Goal: Task Accomplishment & Management: Manage account settings

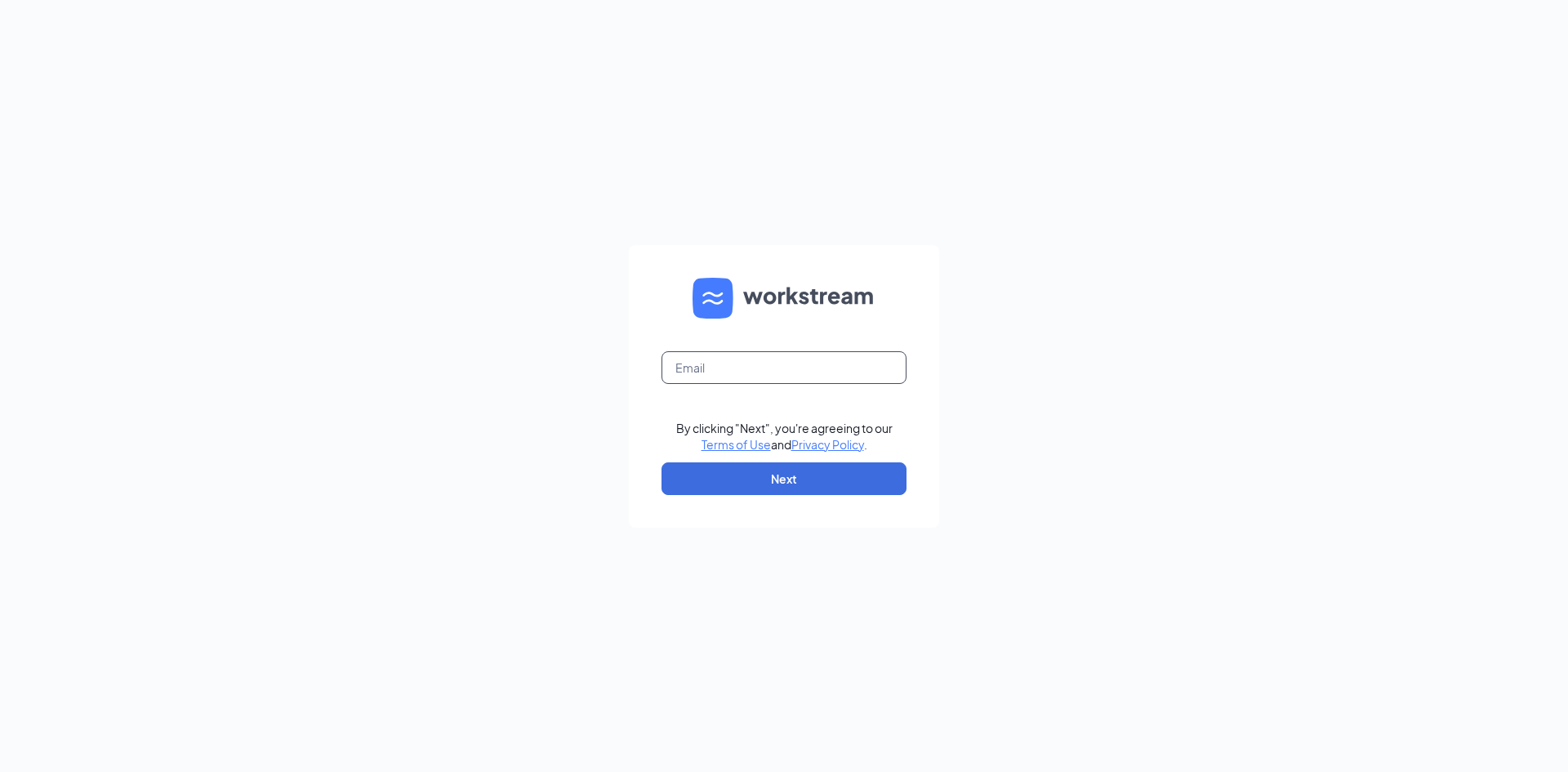
click at [786, 366] on input "text" at bounding box center [784, 367] width 245 height 32
type input "jackson.griess@runza.com"
drag, startPoint x: 849, startPoint y: 377, endPoint x: 431, endPoint y: 310, distance: 423.3
click at [451, 320] on div "jackson.griess@runza.com By clicking "Next", you're agreeing to our Terms of Us…" at bounding box center [784, 386] width 1568 height 772
click at [688, 364] on input "text" at bounding box center [784, 367] width 245 height 32
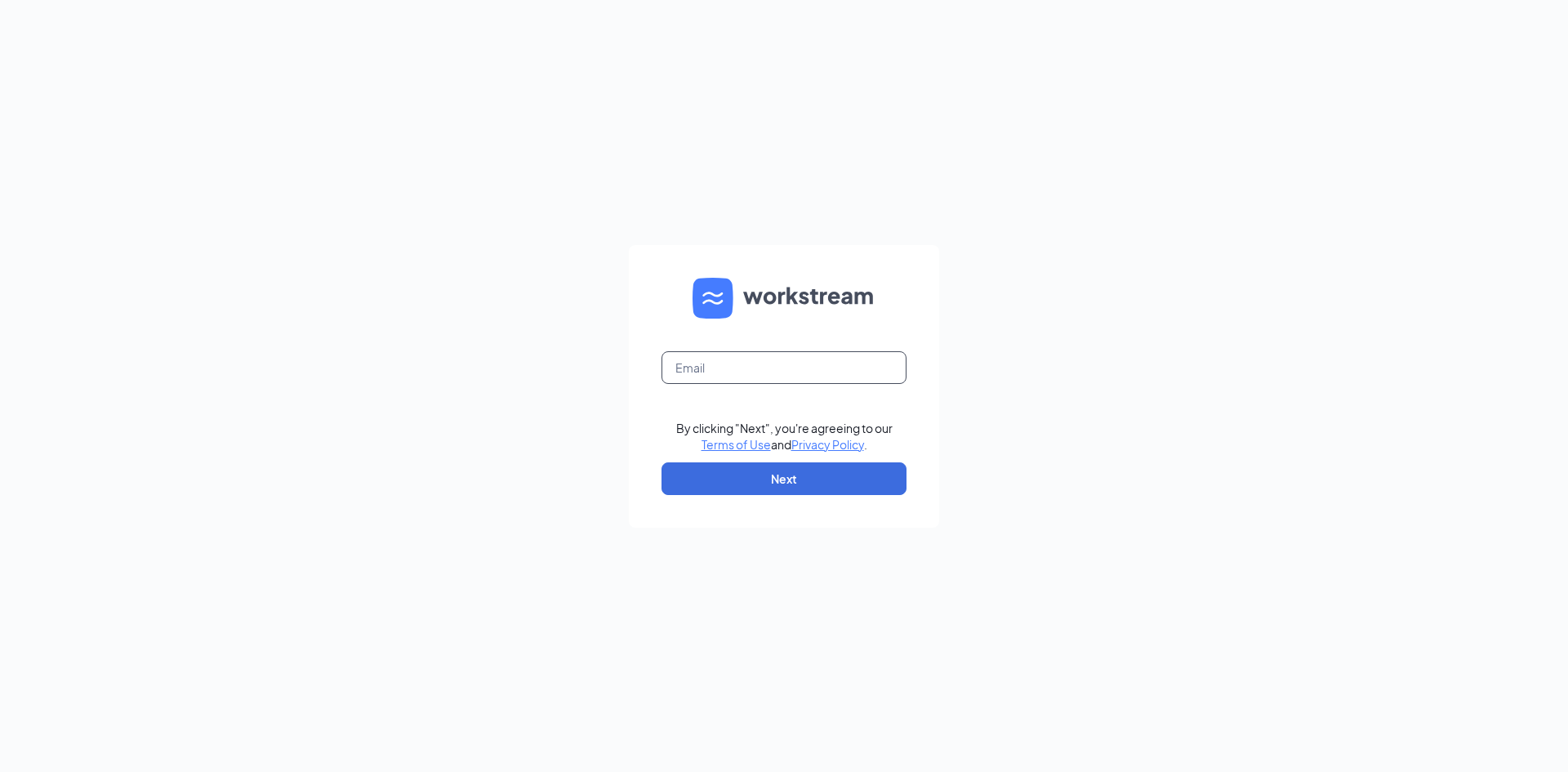
type input "kaylie.garza@runza.com"
click at [764, 488] on button "Next" at bounding box center [784, 478] width 245 height 32
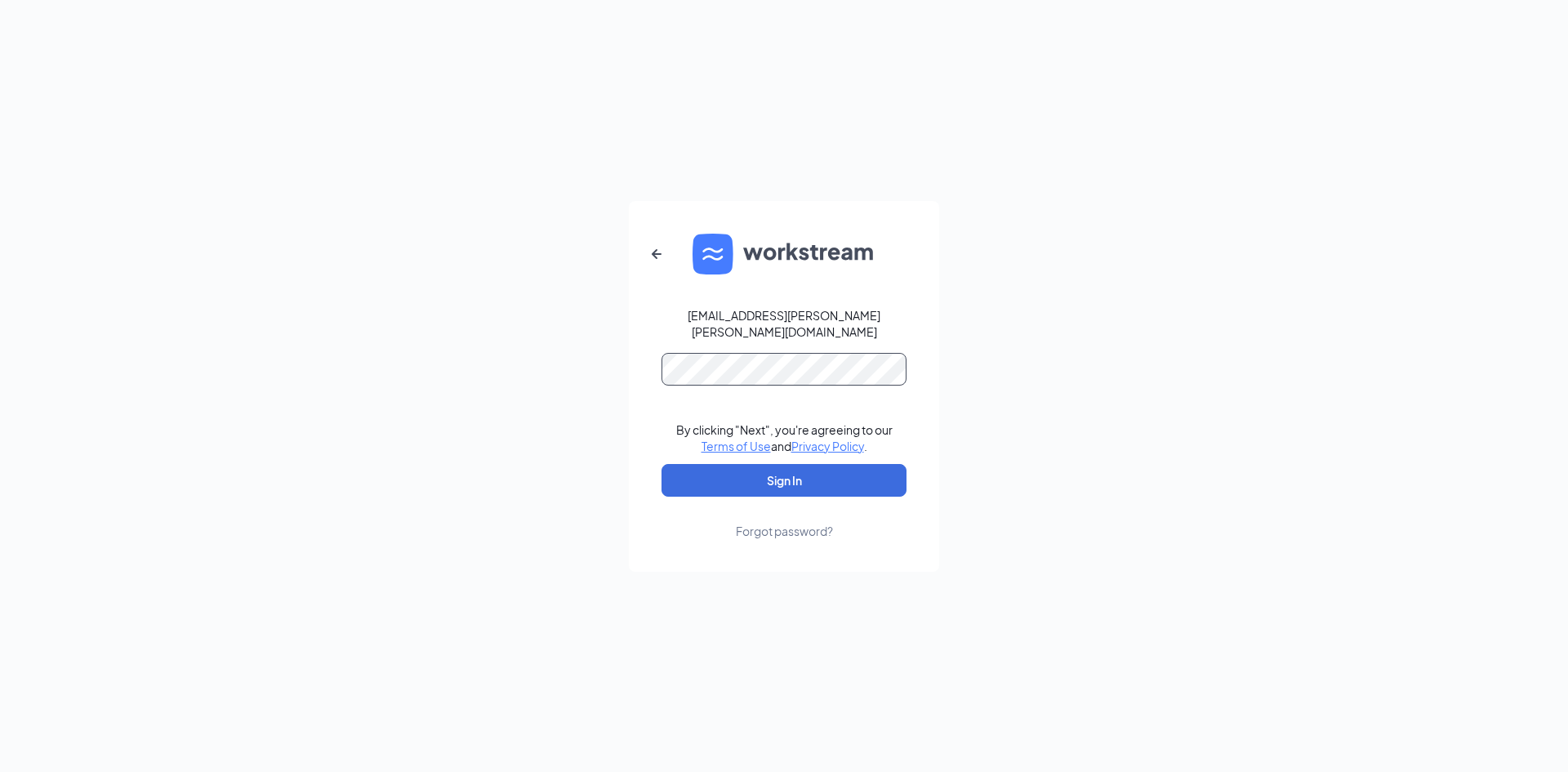
click at [661, 464] on button "Sign In" at bounding box center [784, 480] width 245 height 32
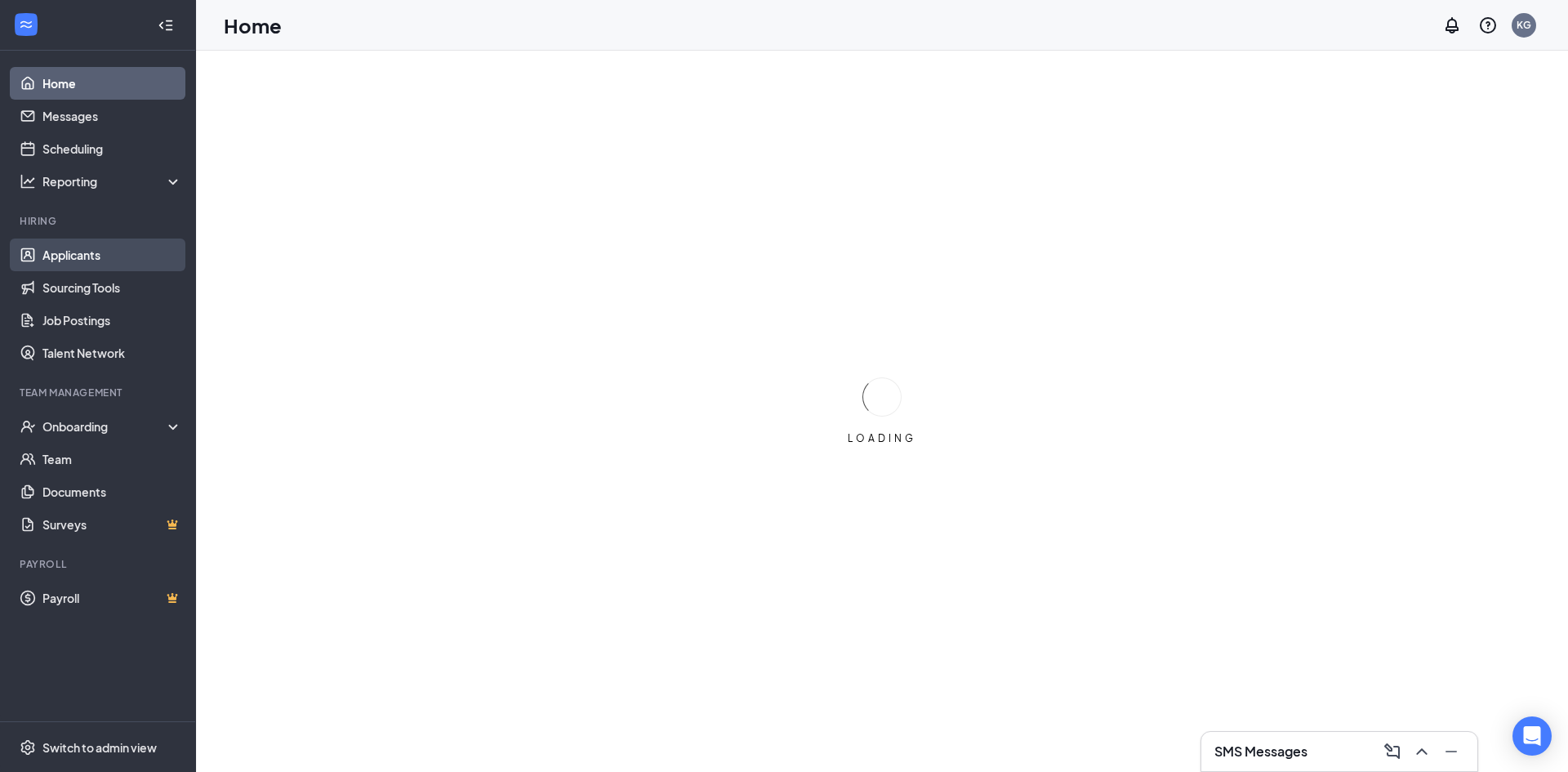
click at [114, 250] on link "Applicants" at bounding box center [112, 255] width 140 height 32
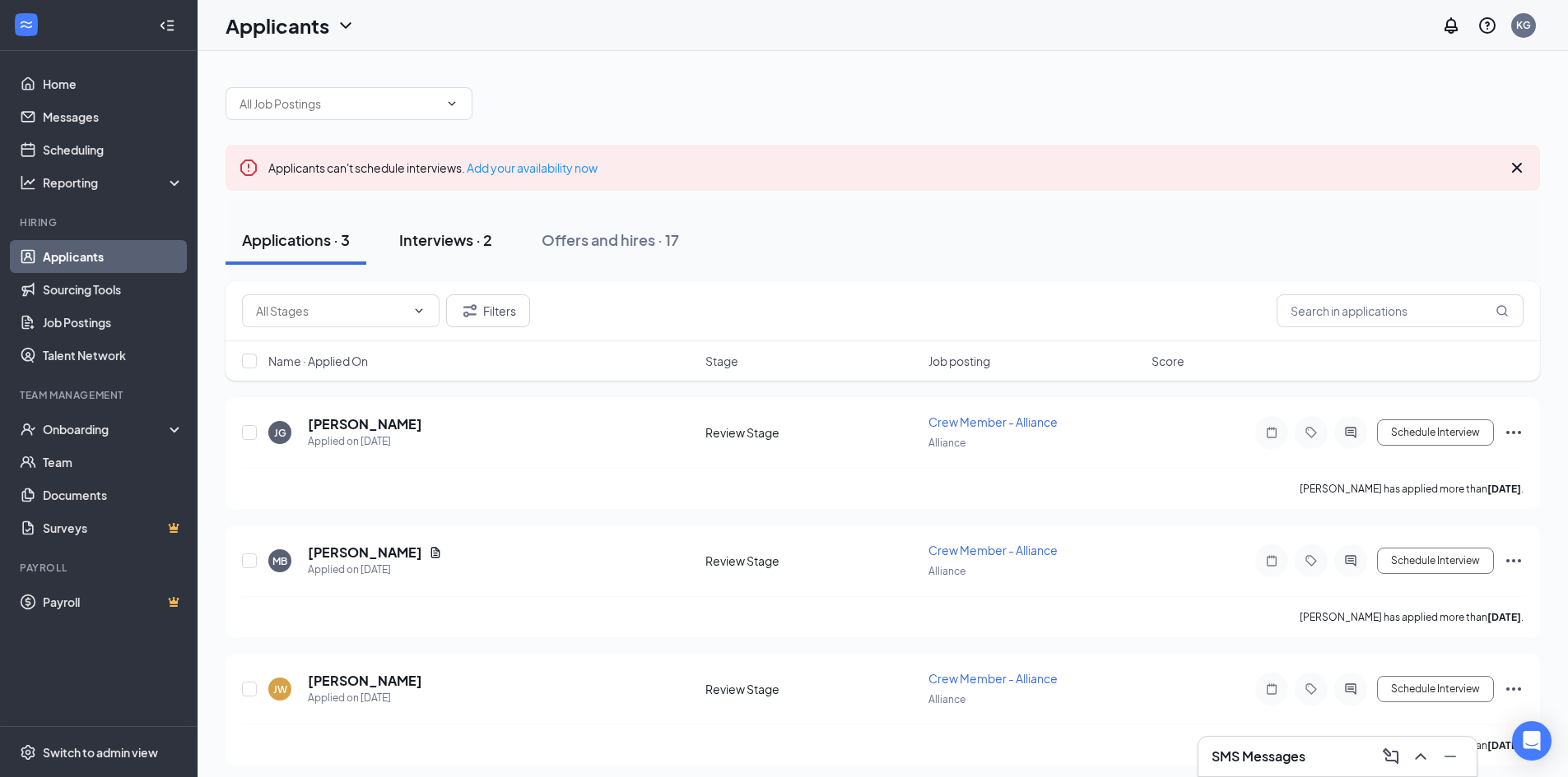
click at [431, 233] on div "Interviews · 2" at bounding box center [445, 240] width 93 height 21
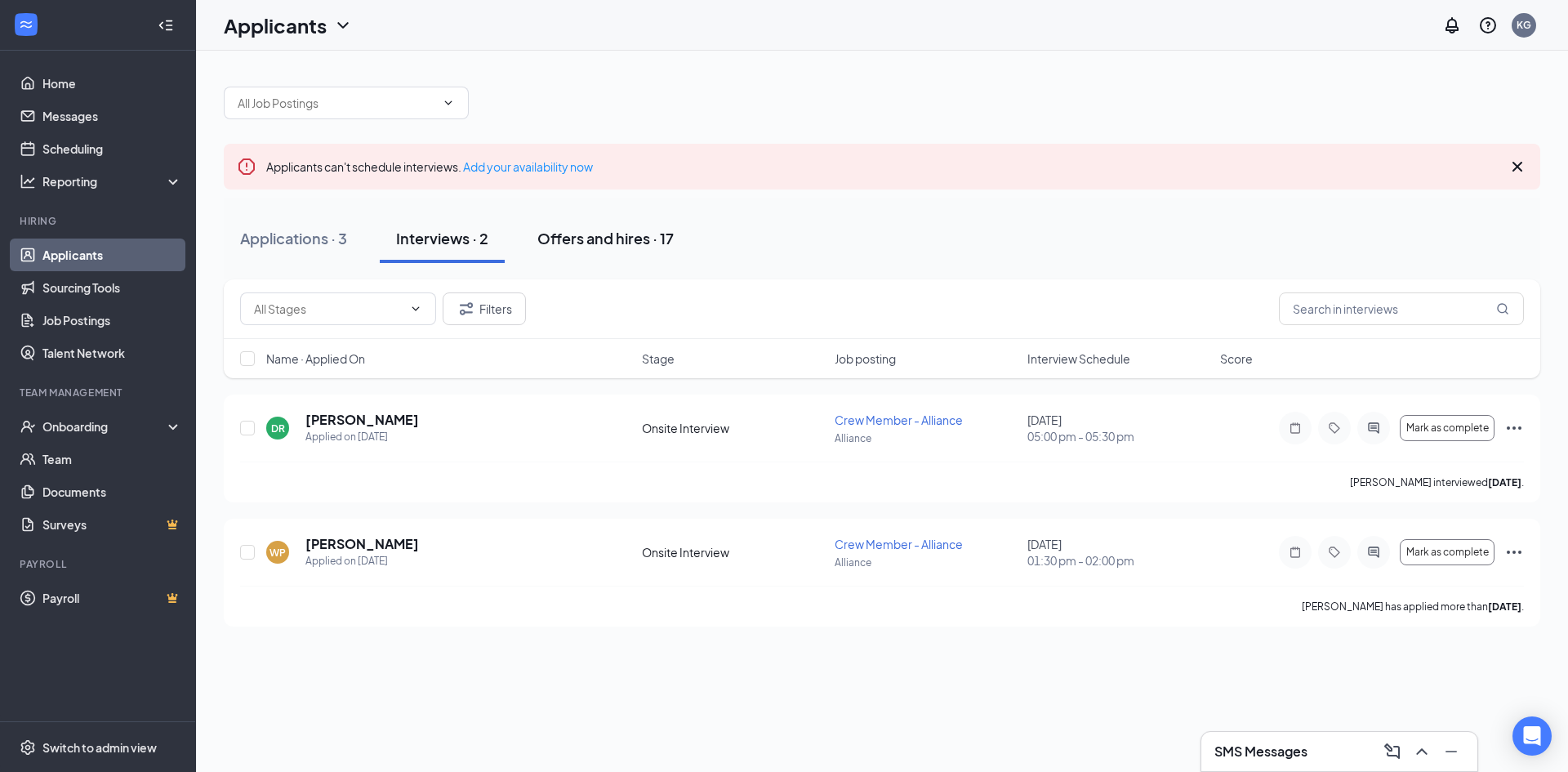
click at [583, 240] on div "Offers and hires · 17" at bounding box center [606, 238] width 137 height 21
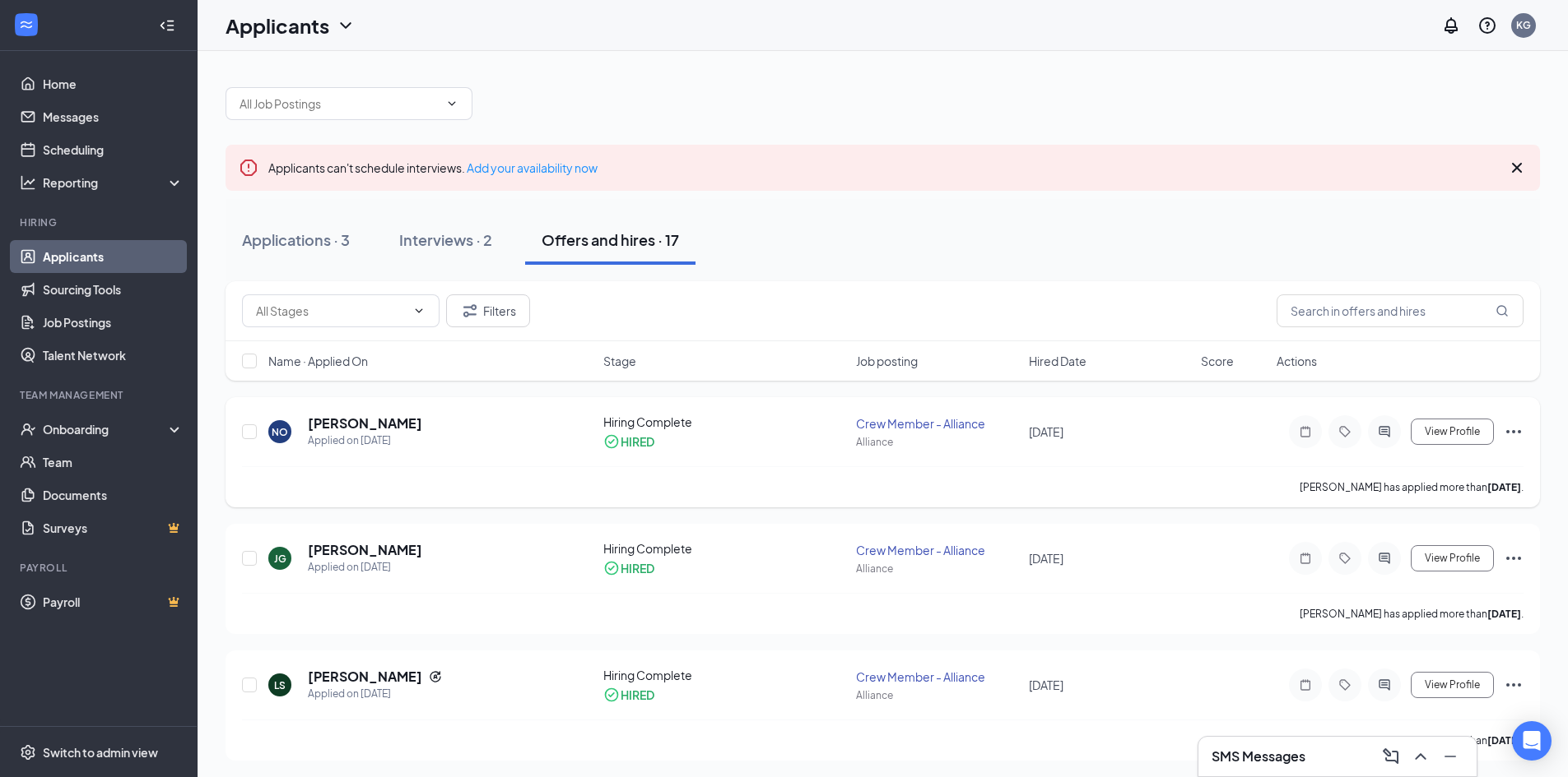
click at [1467, 447] on div "View Profile" at bounding box center [1400, 431] width 247 height 33
click at [1467, 440] on button "View Profile" at bounding box center [1452, 432] width 83 height 27
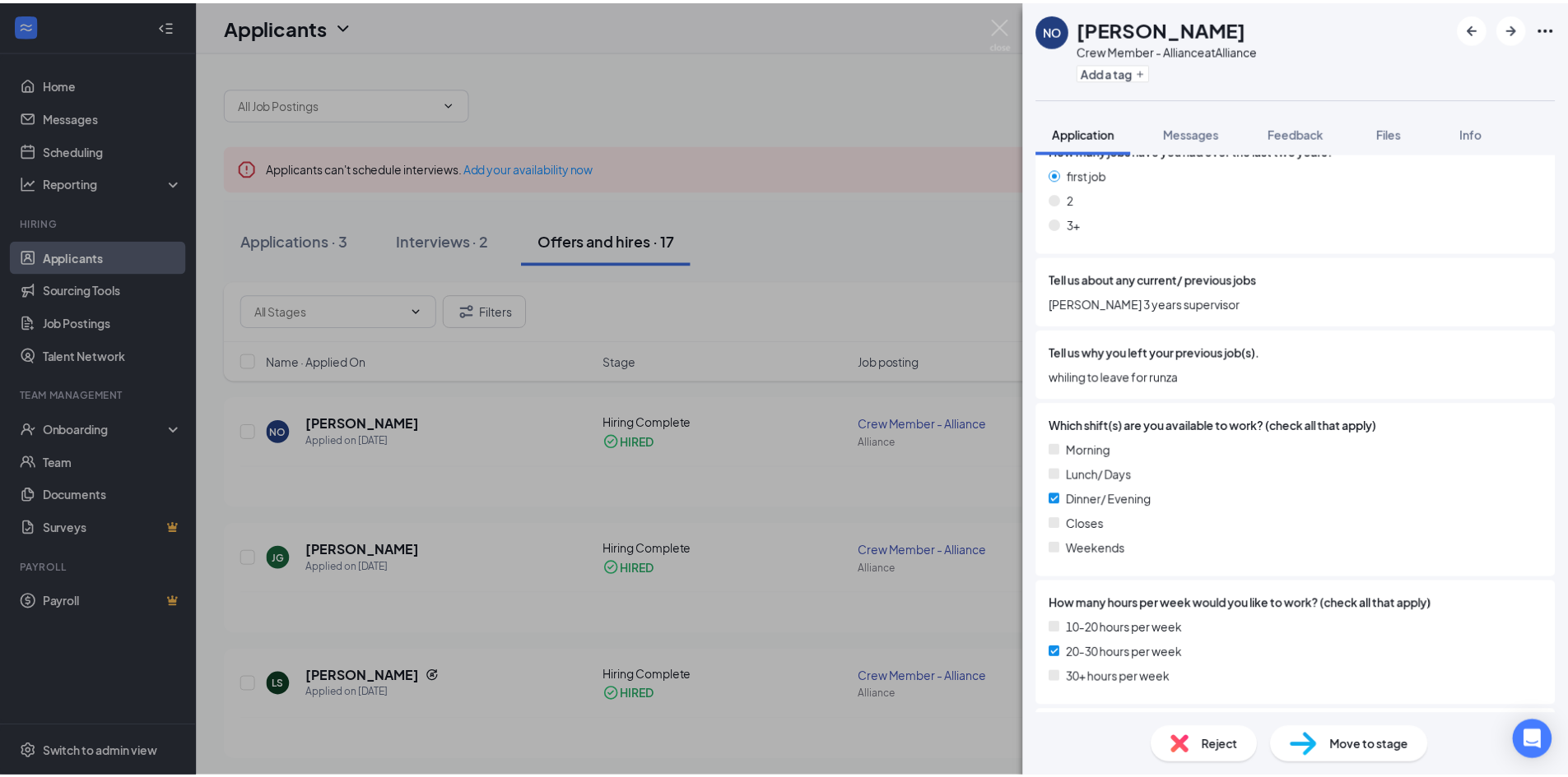
scroll to position [810, 0]
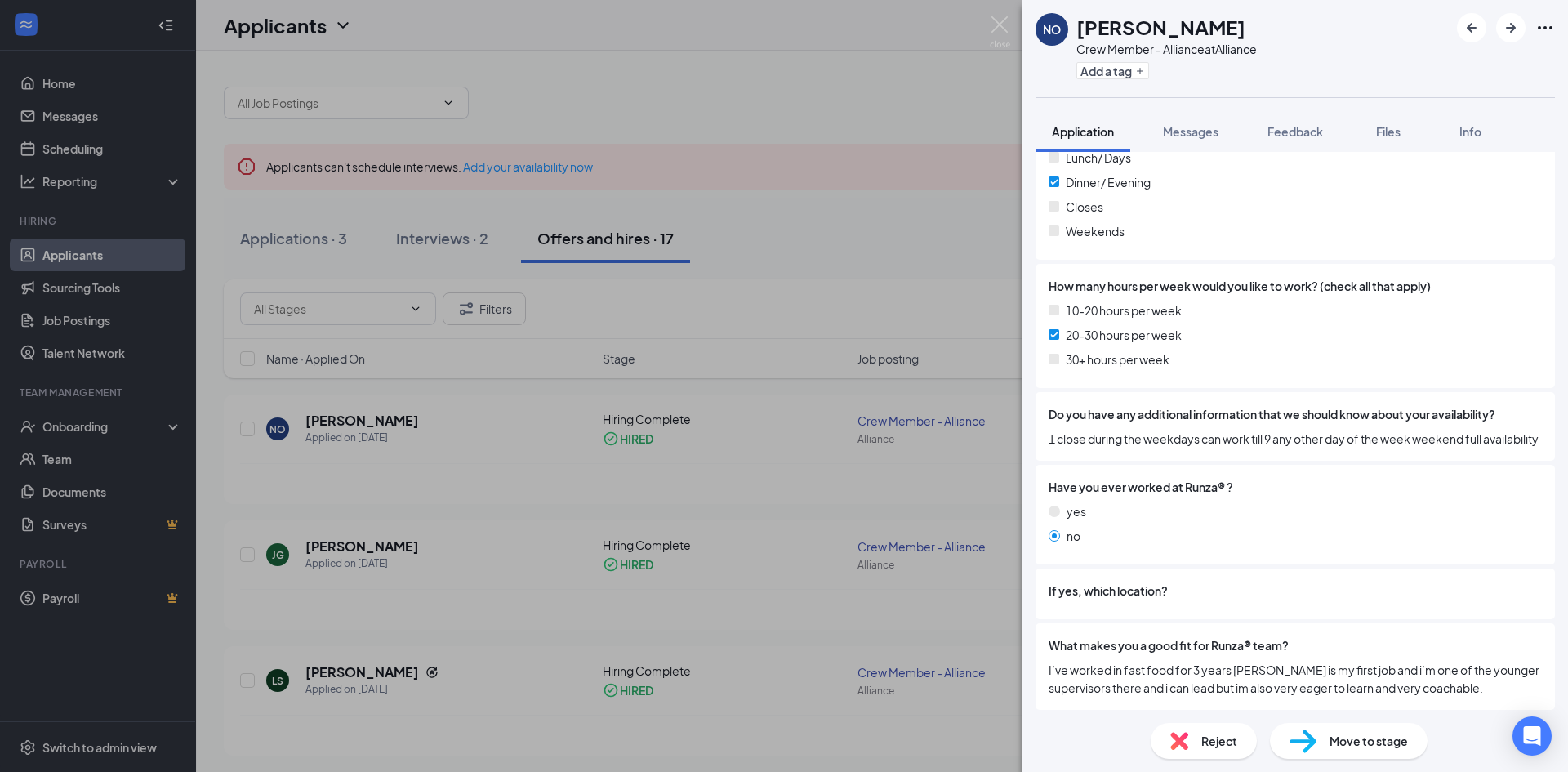
click at [931, 28] on div "NO [PERSON_NAME] Crew Member - Alliance at Alliance Add a tag Application Messa…" at bounding box center [784, 386] width 1568 height 772
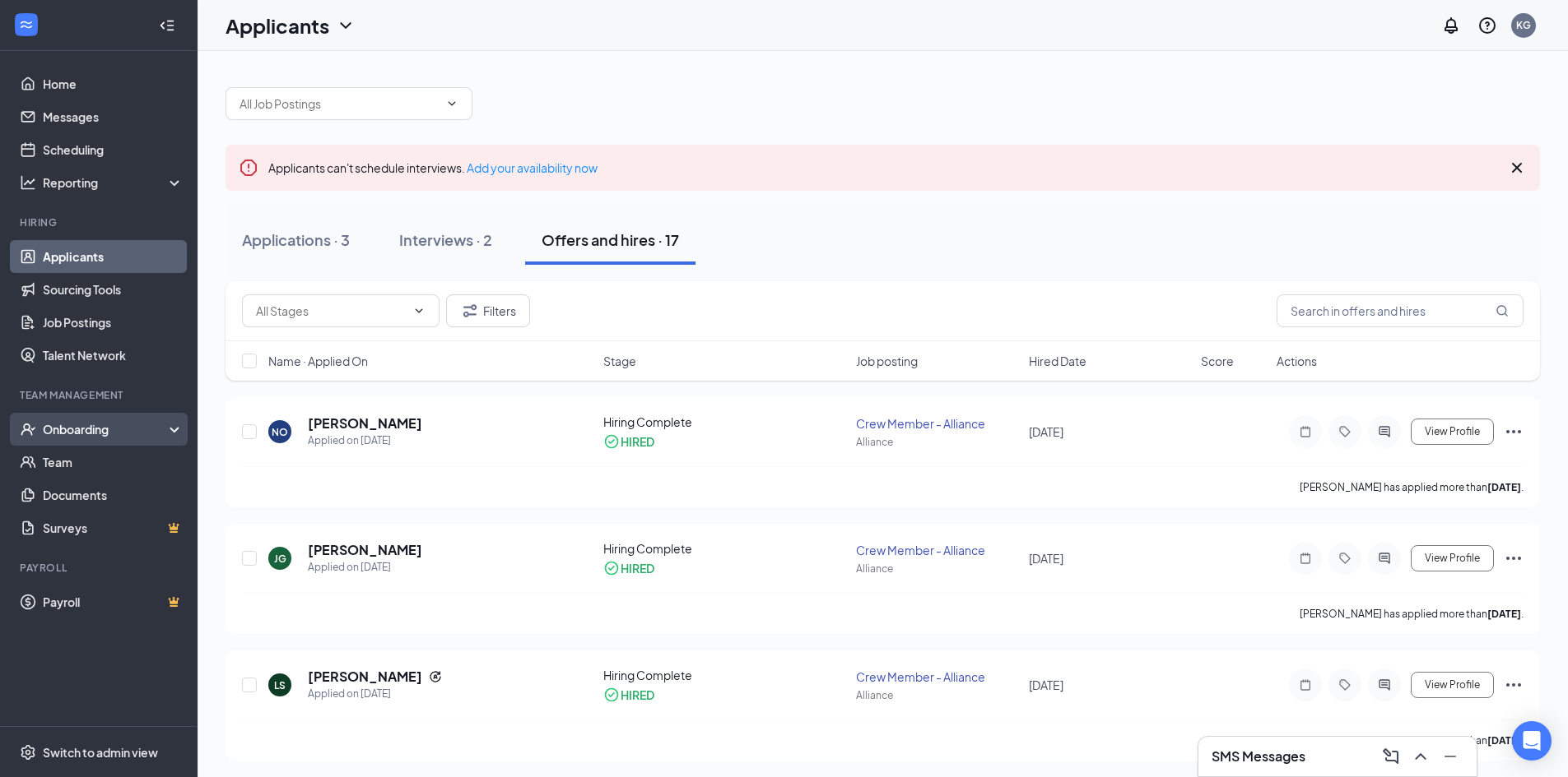
click at [128, 428] on div "Onboarding" at bounding box center [106, 430] width 127 height 17
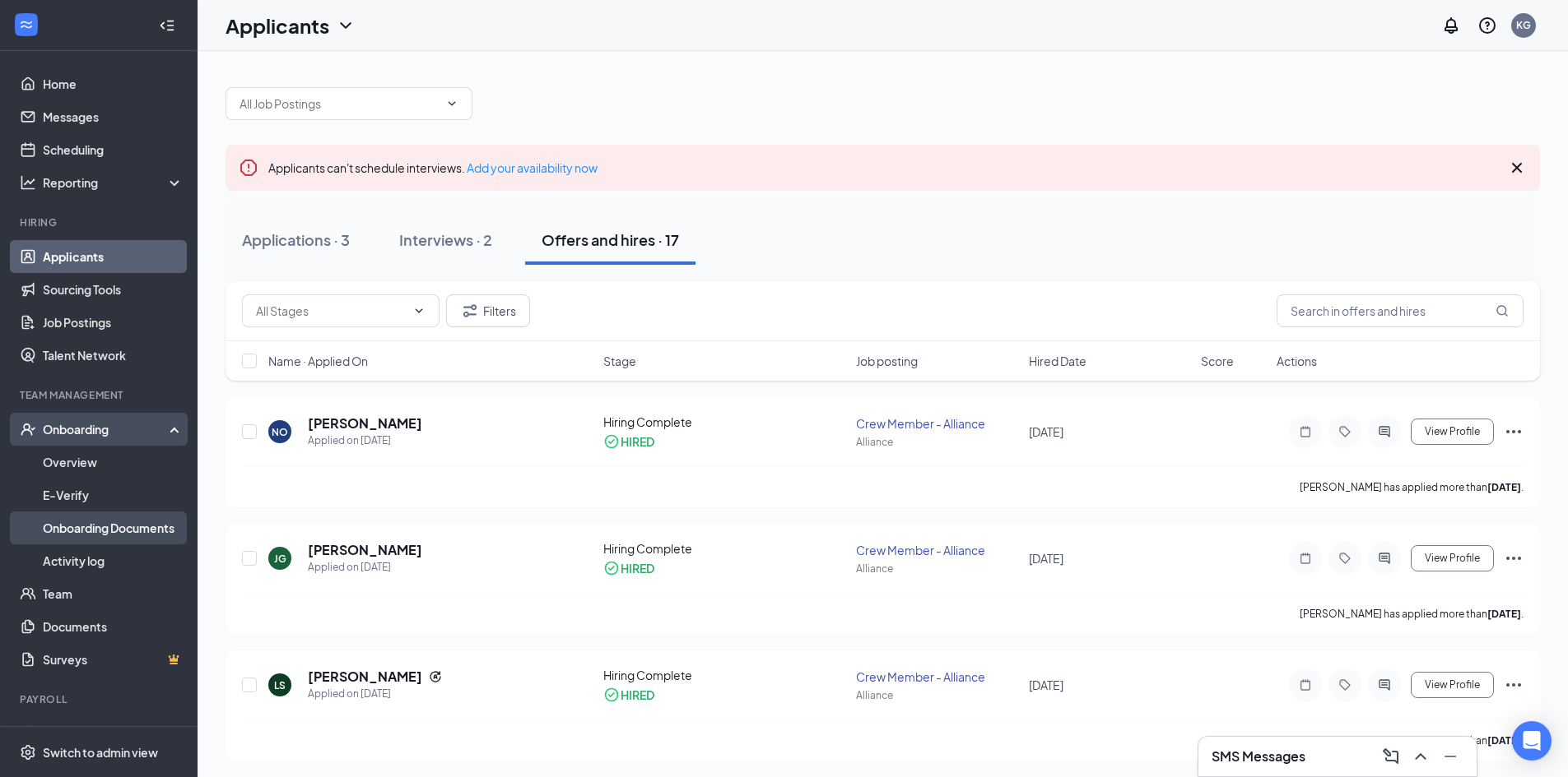
click at [119, 534] on link "Onboarding Documents" at bounding box center [113, 527] width 141 height 33
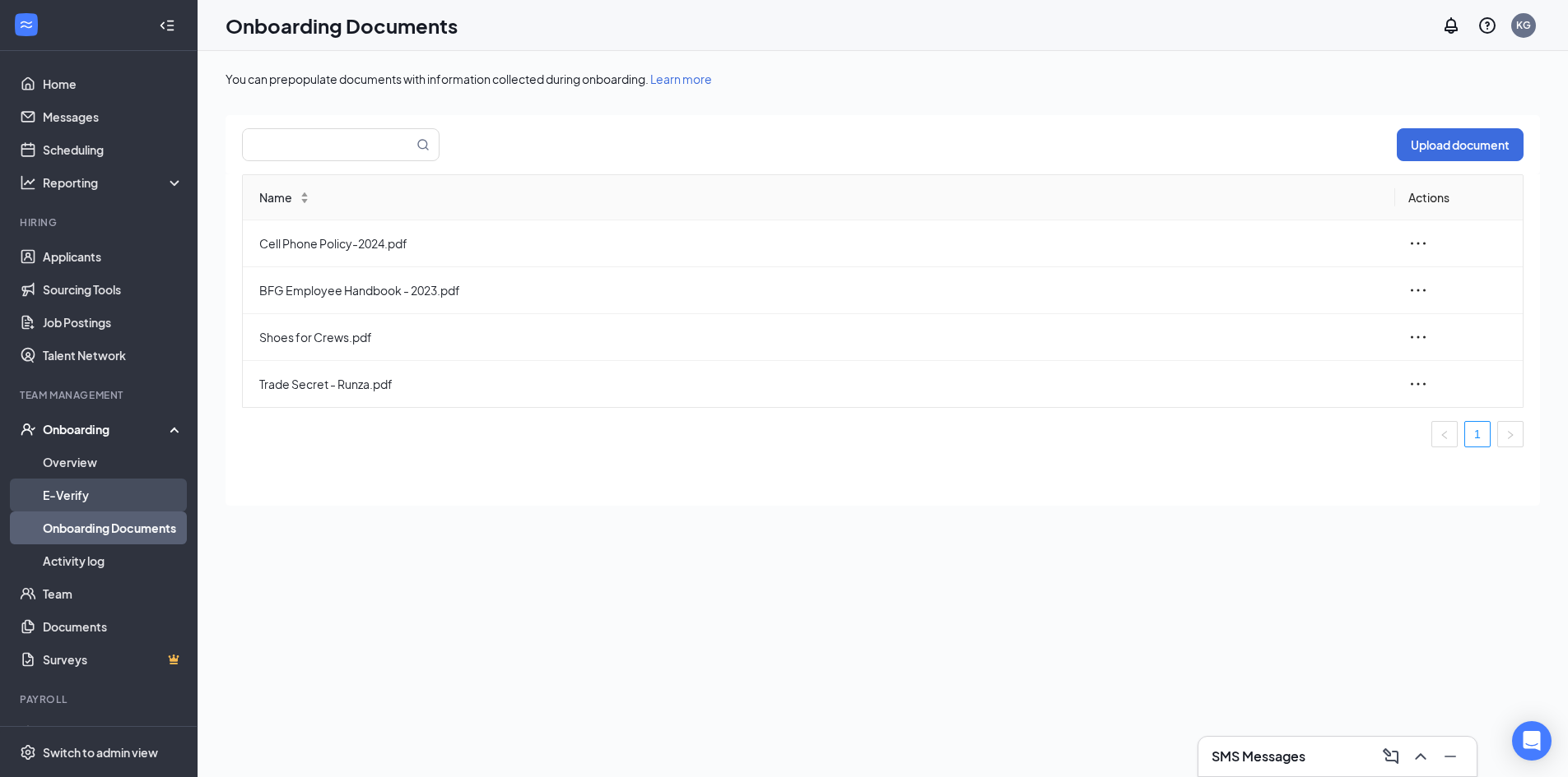
click at [136, 482] on link "E-Verify" at bounding box center [113, 495] width 141 height 33
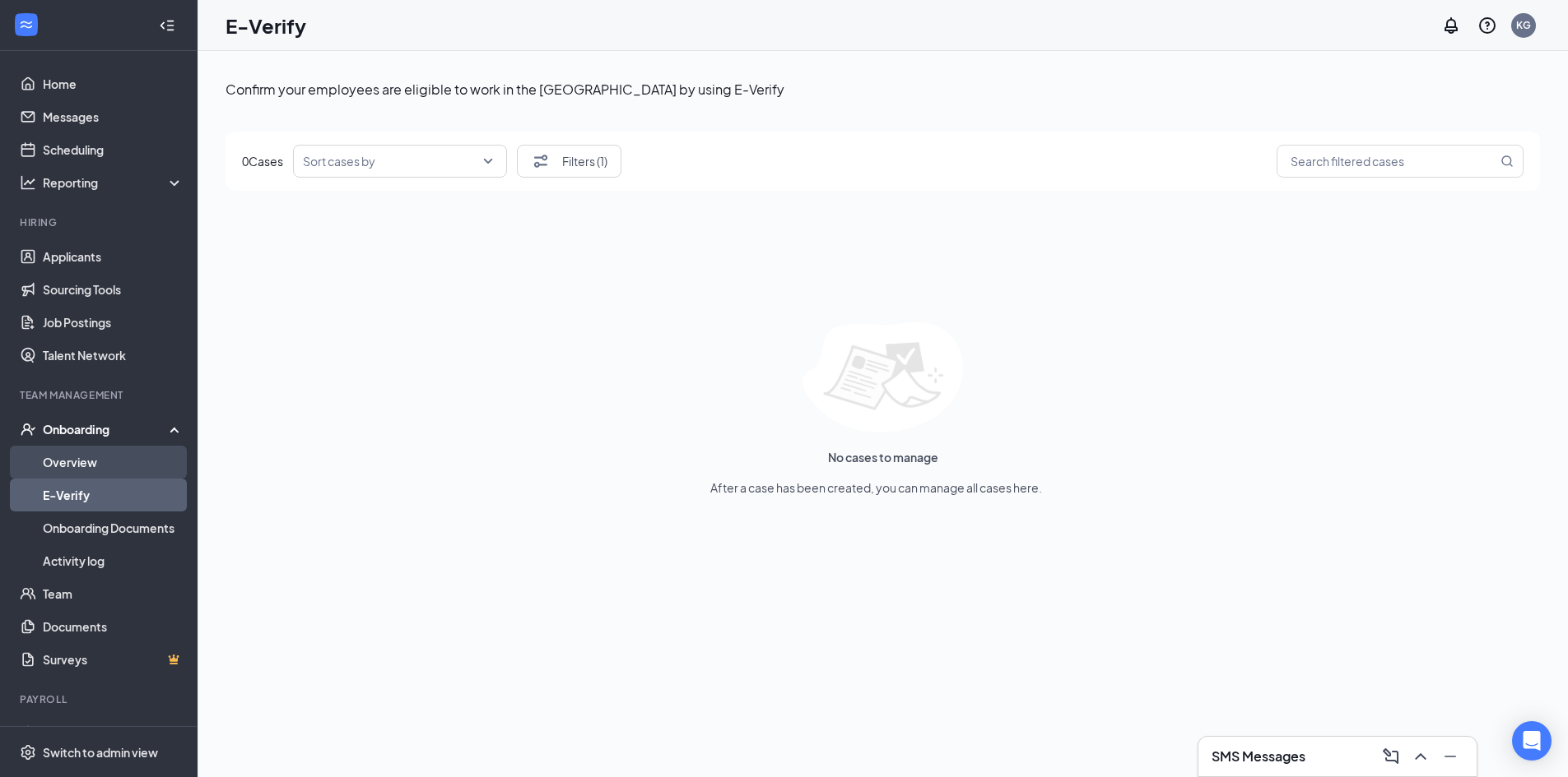
click at [134, 461] on link "Overview" at bounding box center [113, 462] width 141 height 33
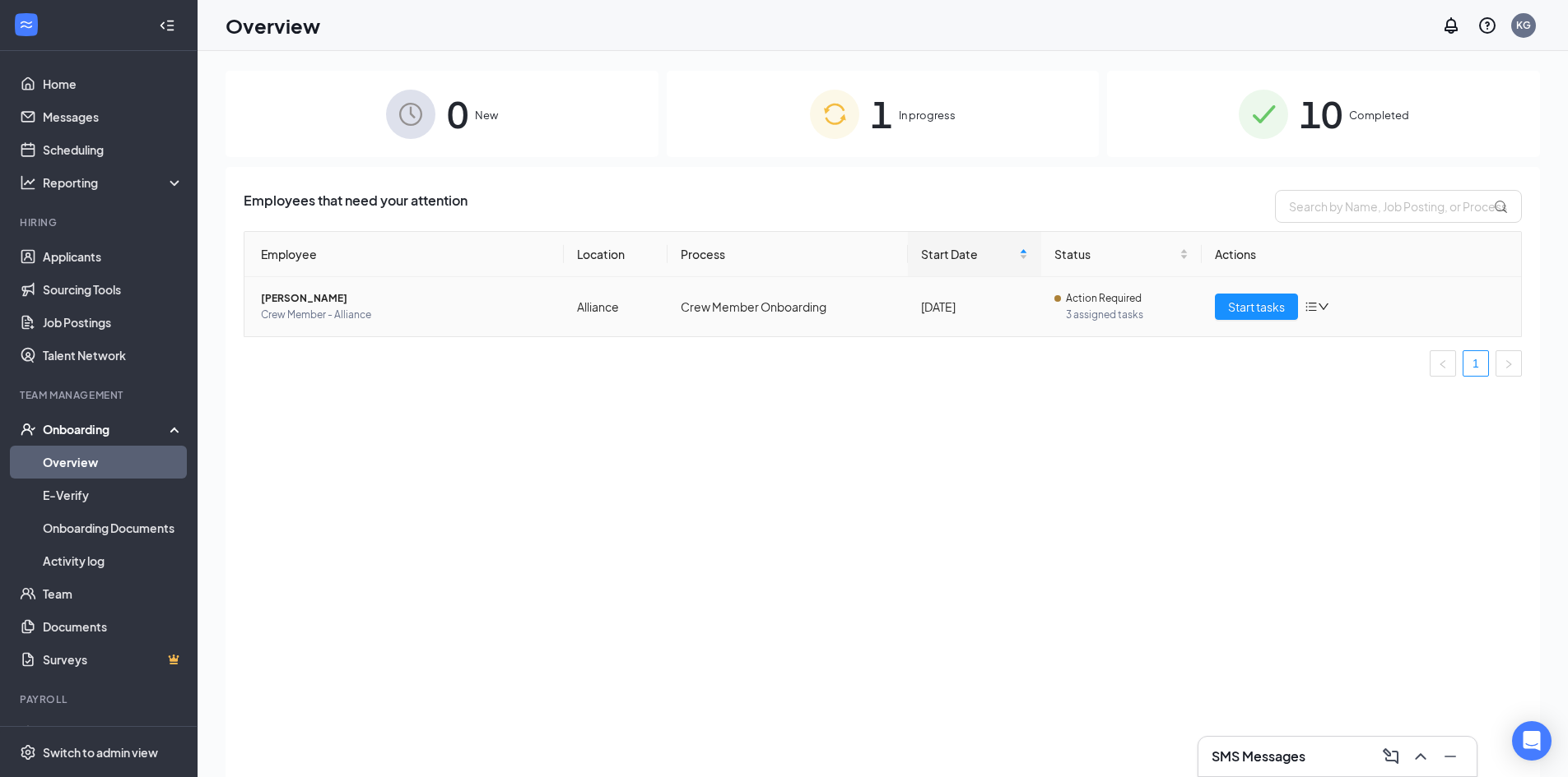
click at [1317, 307] on icon "bars" at bounding box center [1311, 307] width 11 height 9
click at [1040, 480] on div "Employees that need your attention Employee Location Process Start Date Status …" at bounding box center [883, 492] width 1314 height 652
click at [584, 312] on td "Alliance" at bounding box center [615, 306] width 104 height 59
click at [331, 294] on span "[PERSON_NAME]" at bounding box center [405, 299] width 290 height 17
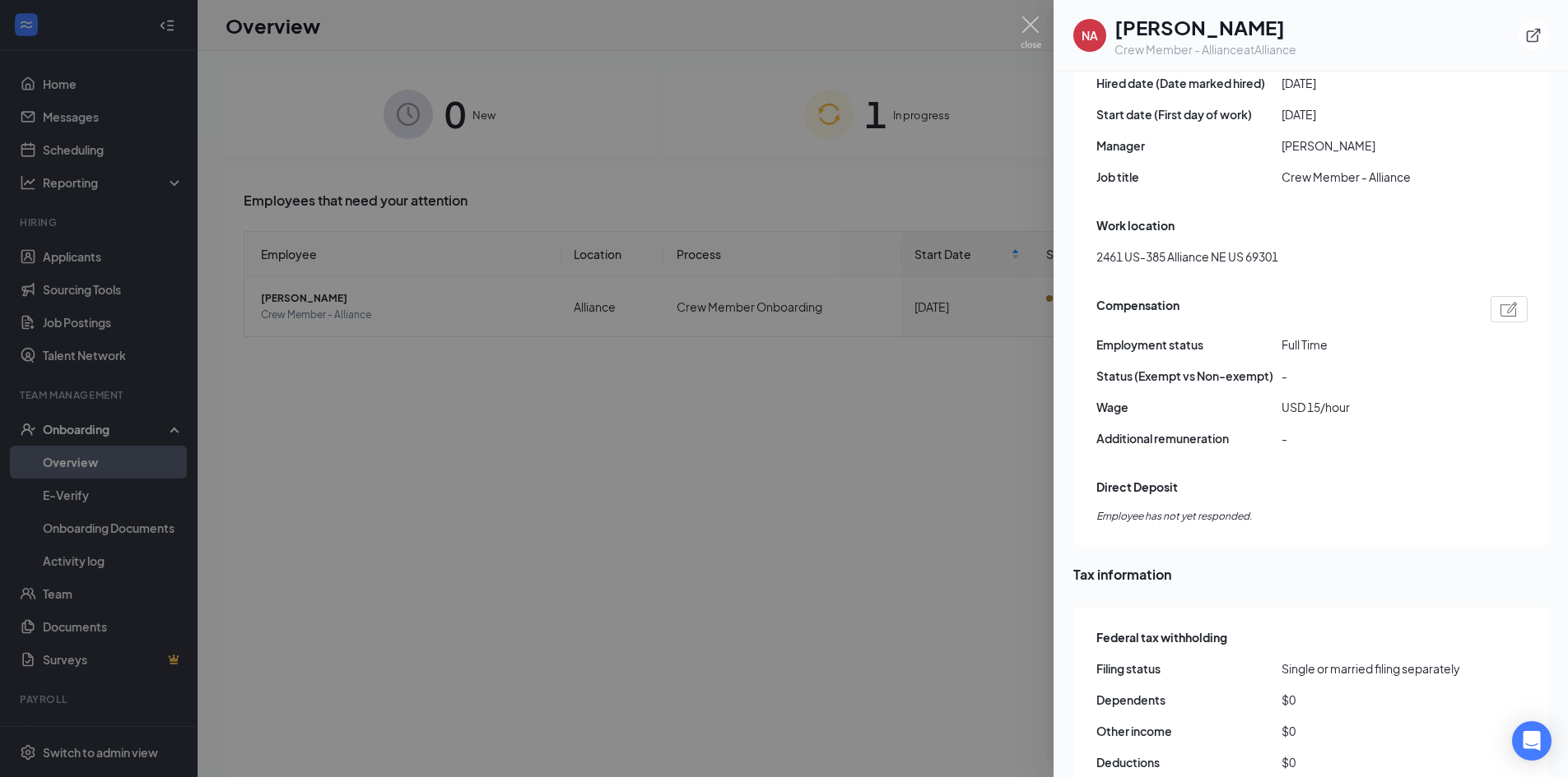
scroll to position [987, 0]
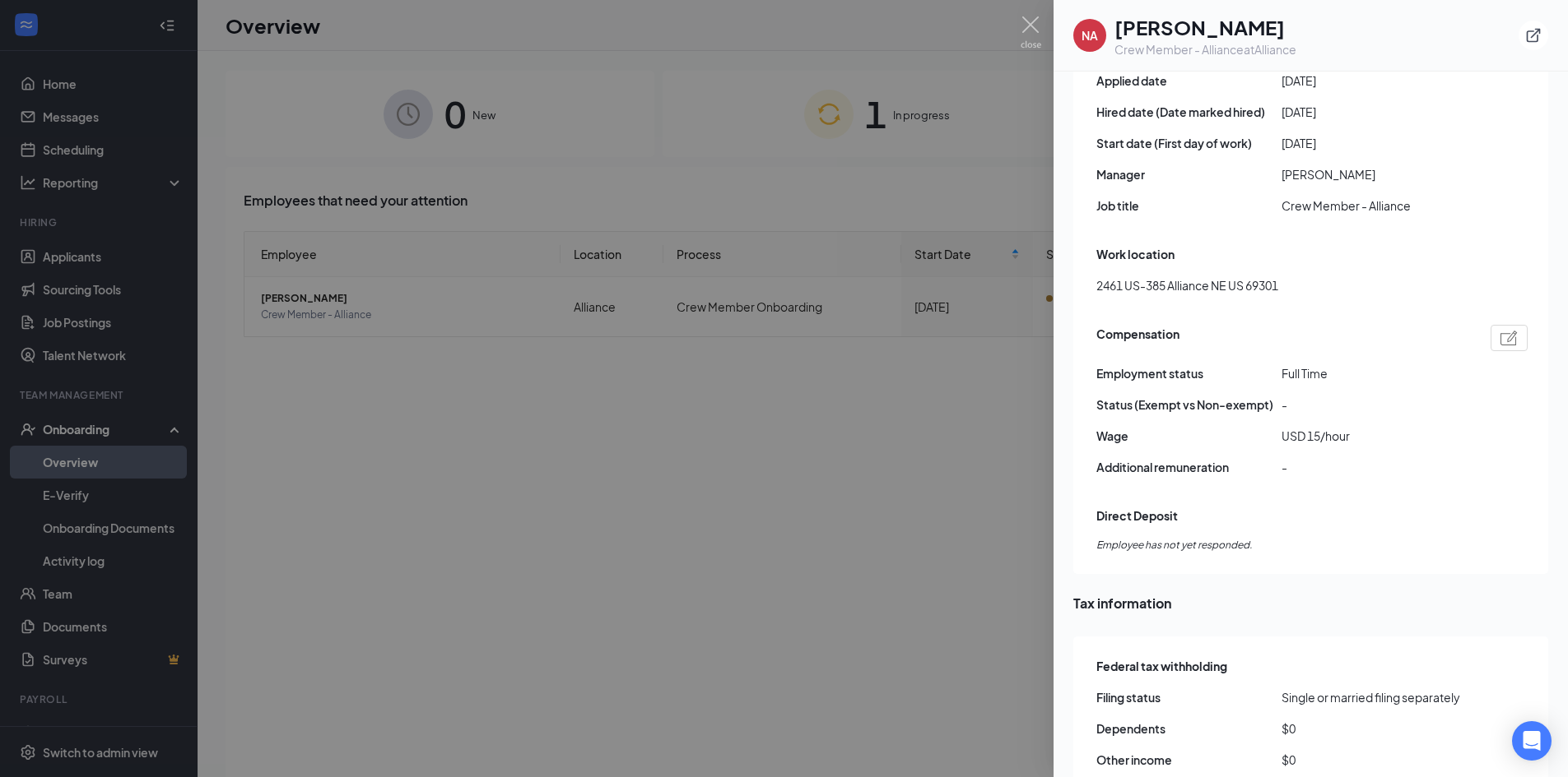
click at [1298, 365] on span "Full Time" at bounding box center [1374, 374] width 185 height 18
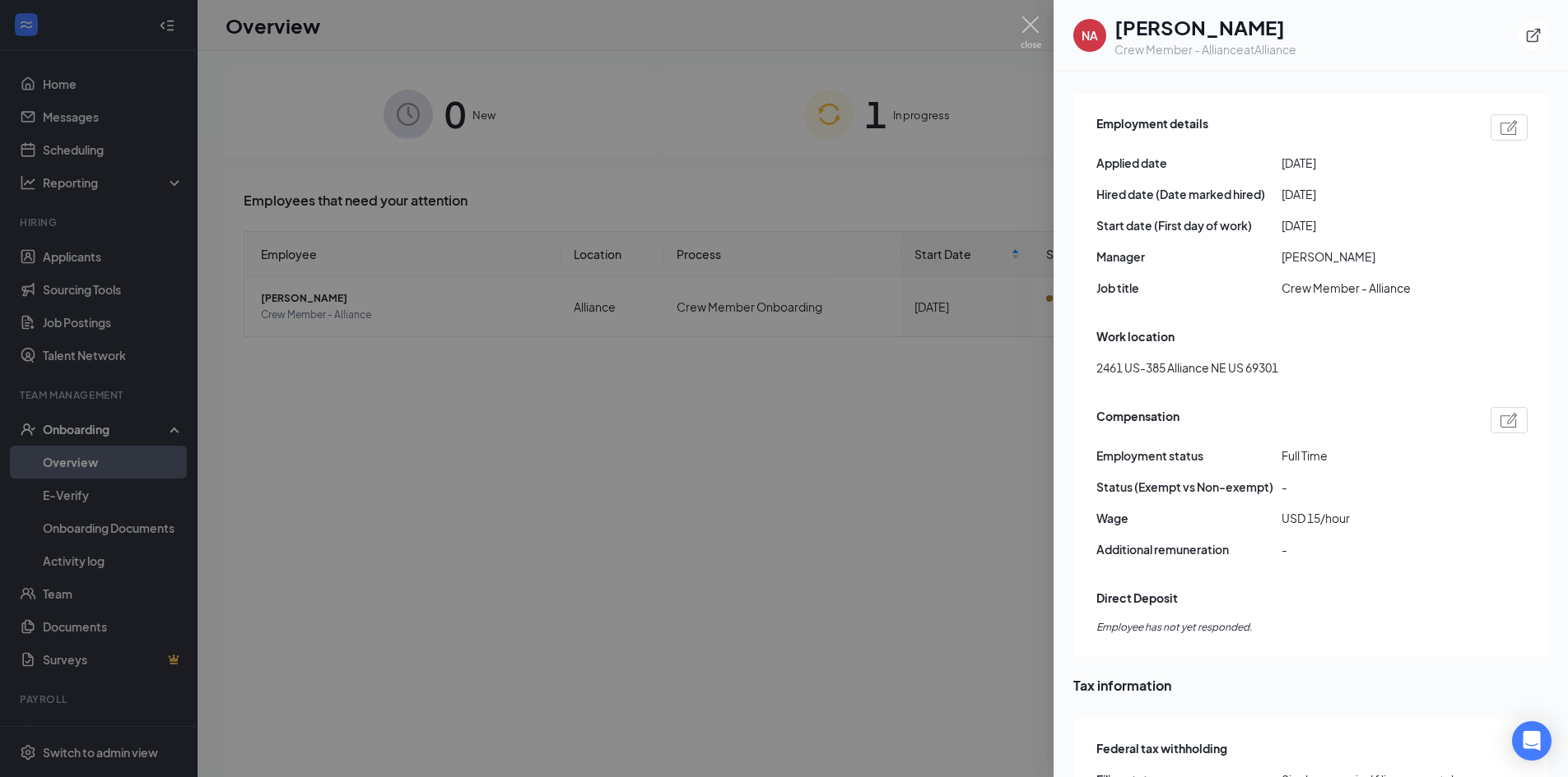
click at [1501, 413] on img at bounding box center [1509, 421] width 18 height 15
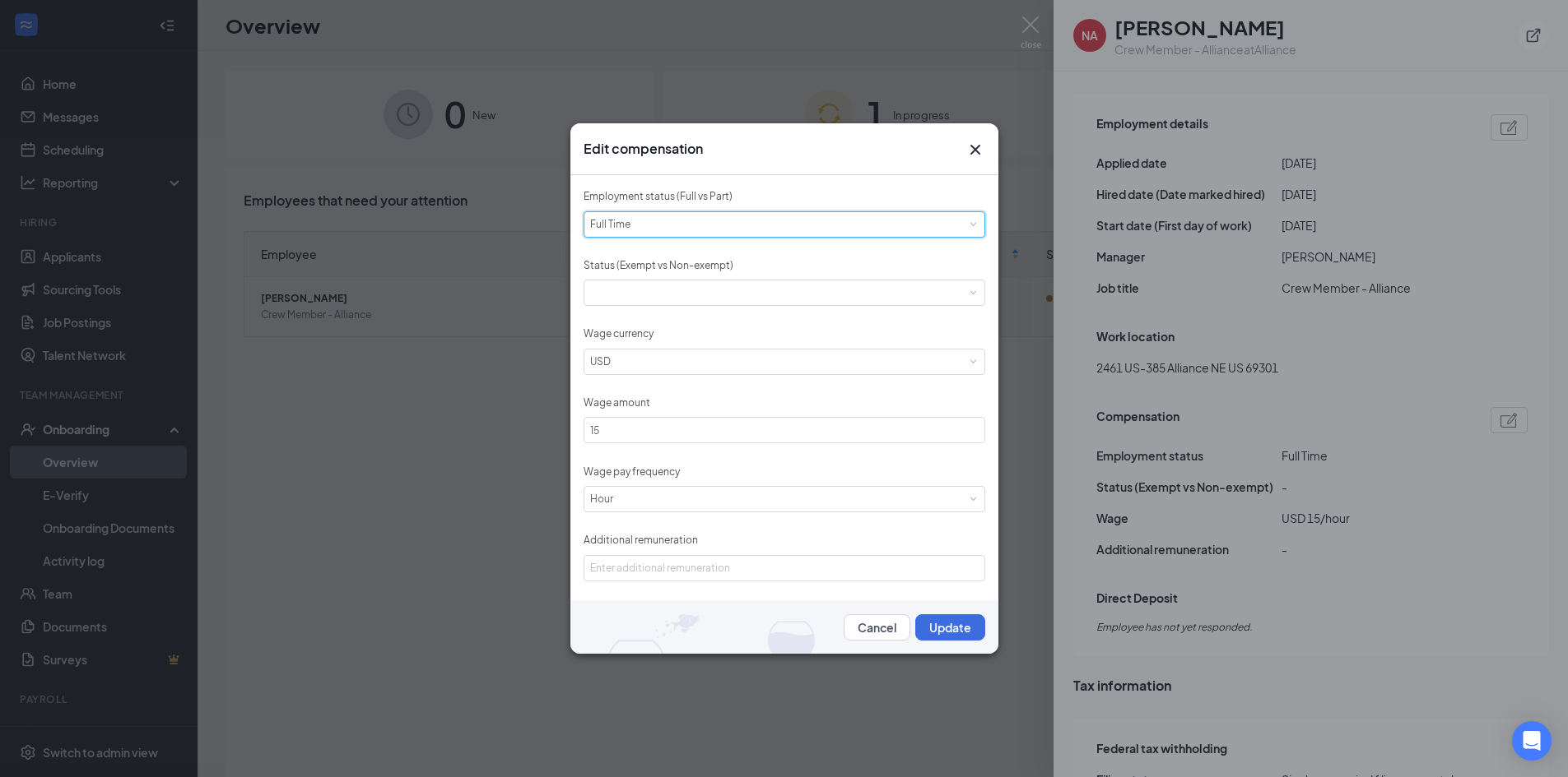
click at [957, 219] on div "Please select employment status [DEMOGRAPHIC_DATA]" at bounding box center [784, 225] width 388 height 25
click at [687, 280] on li "Part Time" at bounding box center [777, 280] width 389 height 28
click at [950, 626] on button "Update" at bounding box center [950, 628] width 70 height 27
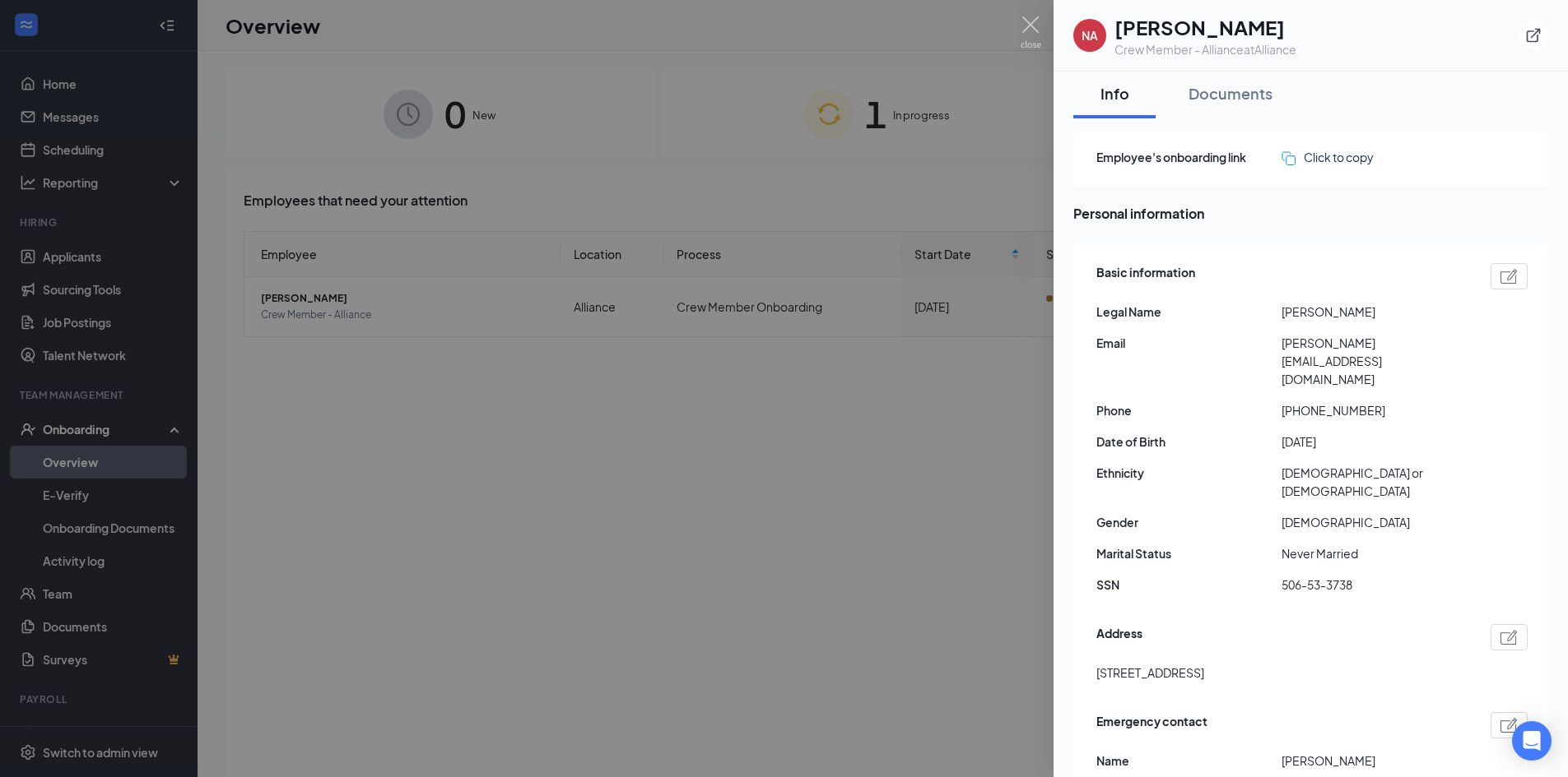
scroll to position [0, 0]
click at [1222, 99] on div "Documents" at bounding box center [1230, 96] width 84 height 21
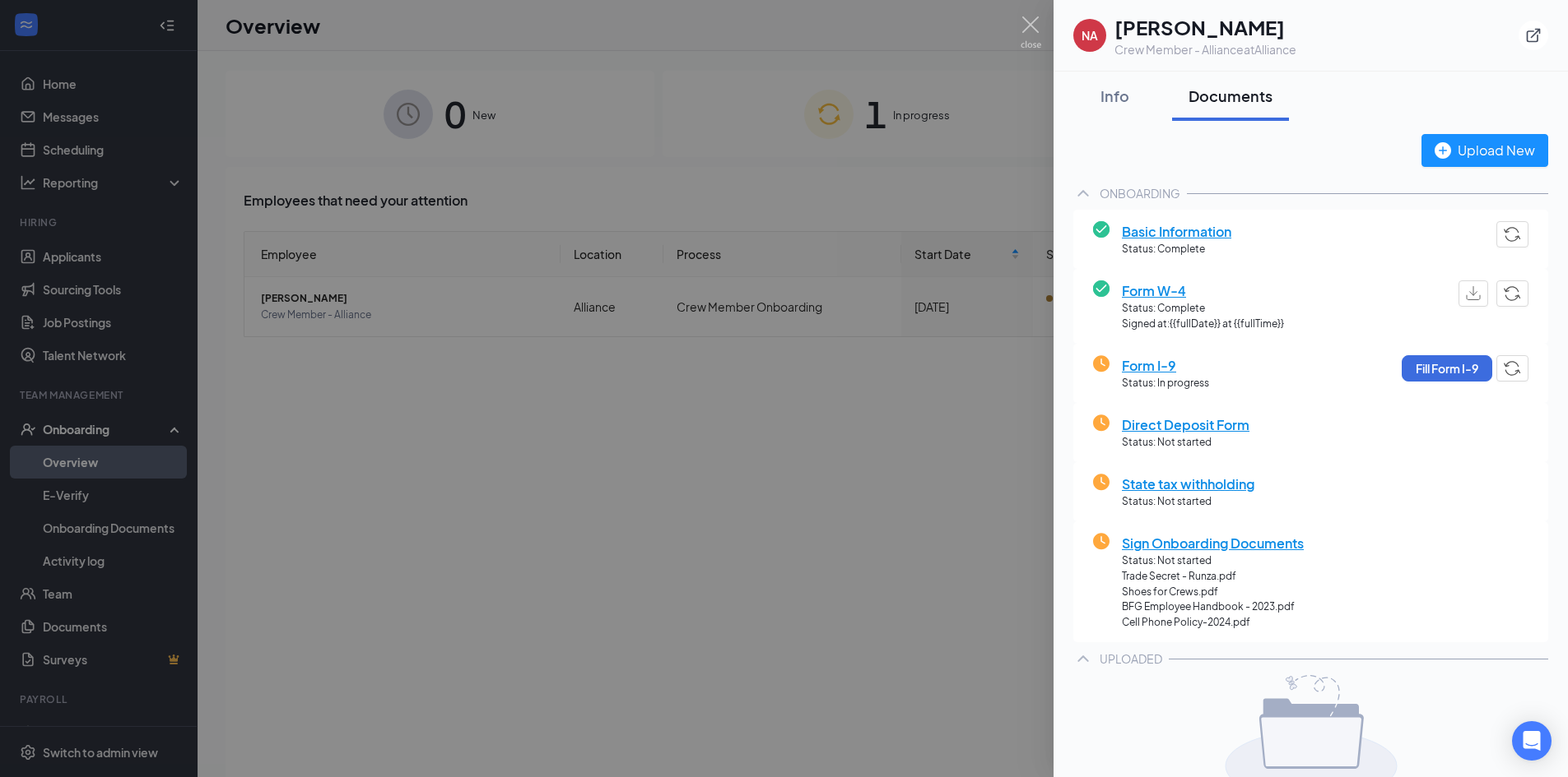
click at [826, 32] on div at bounding box center [784, 388] width 1568 height 777
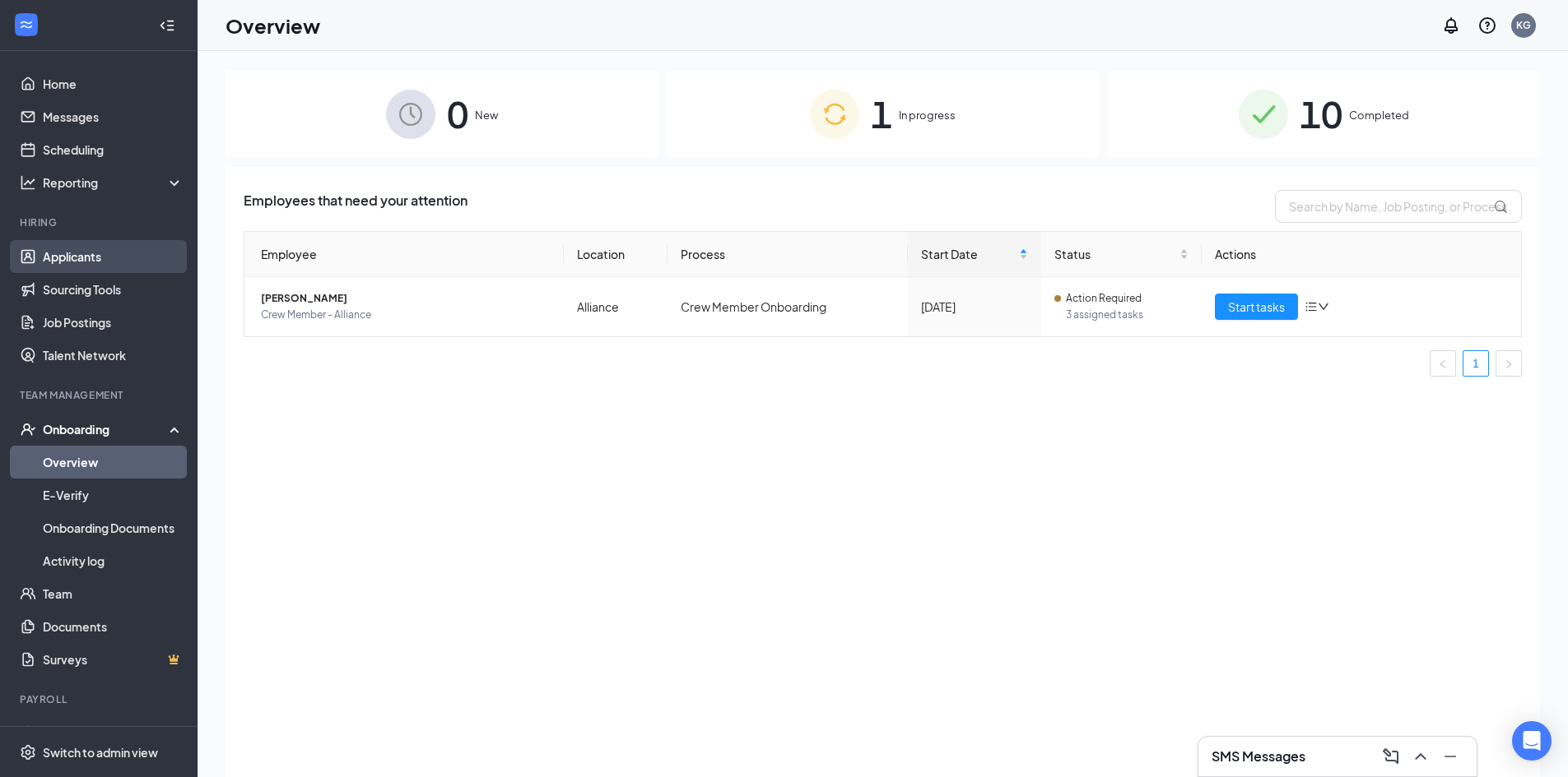
click at [104, 260] on link "Applicants" at bounding box center [113, 256] width 141 height 33
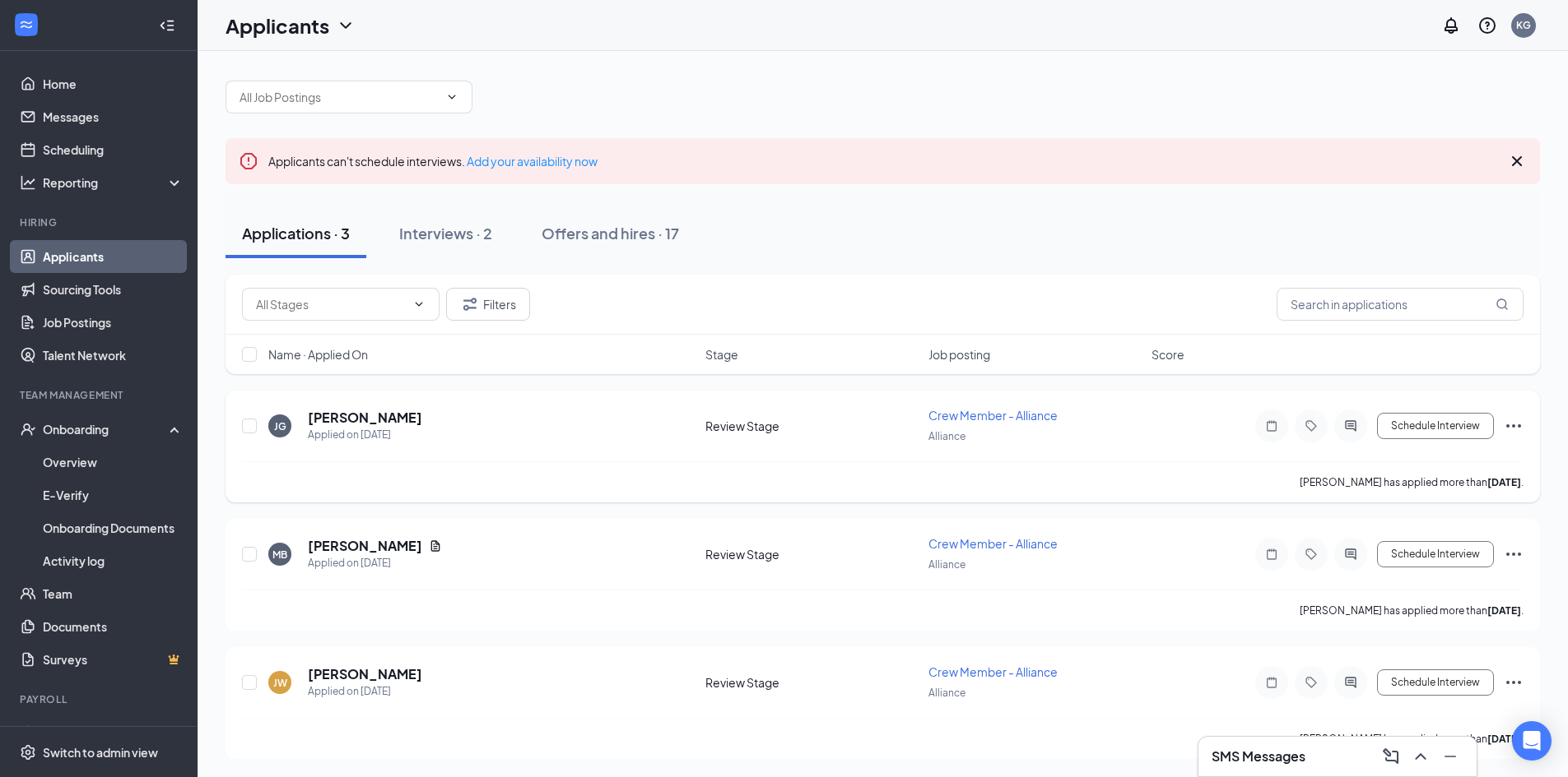
scroll to position [8, 0]
click at [375, 543] on h5 "[PERSON_NAME]" at bounding box center [365, 545] width 114 height 18
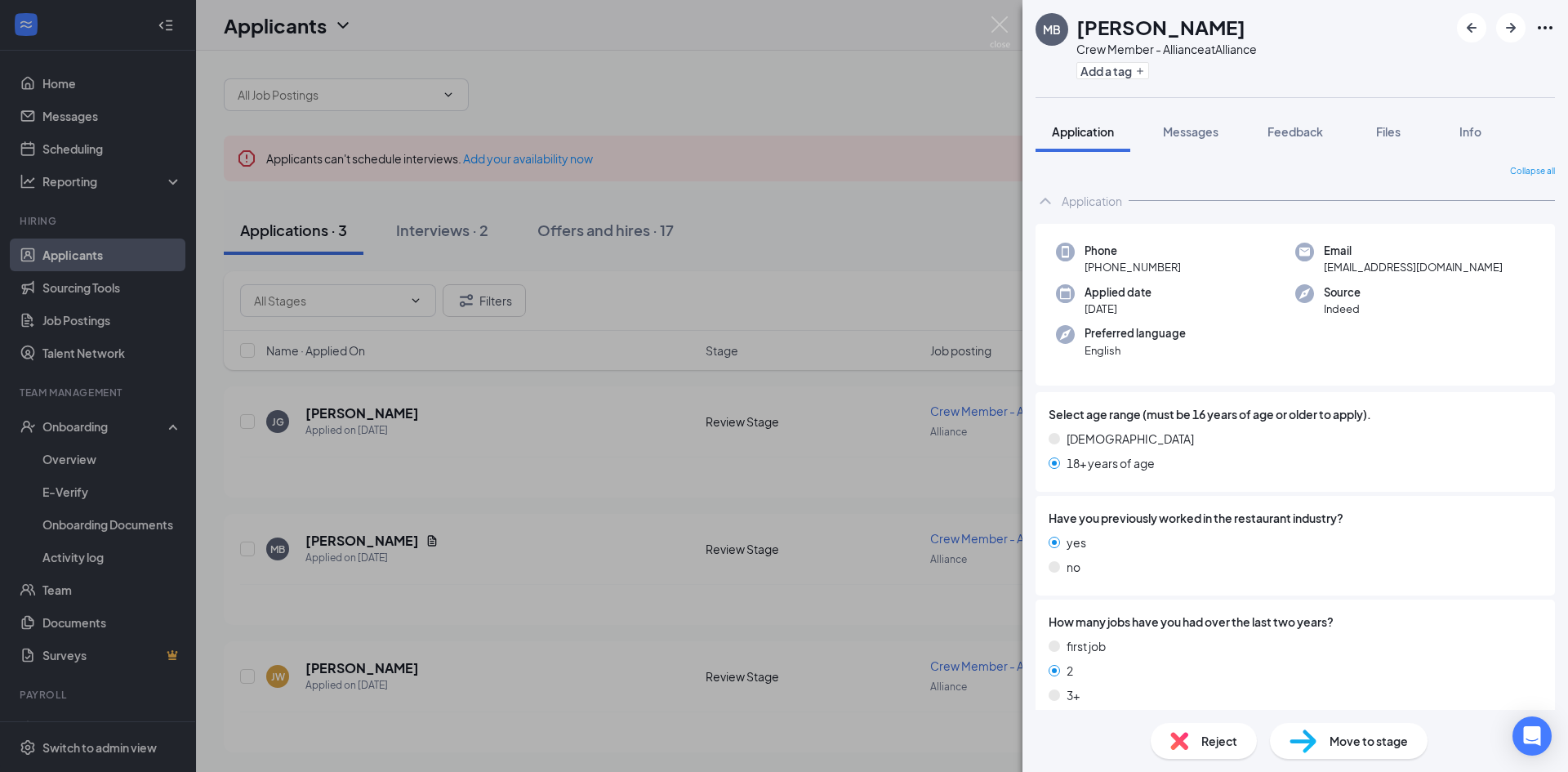
click at [1209, 736] on span "Reject" at bounding box center [1219, 741] width 36 height 18
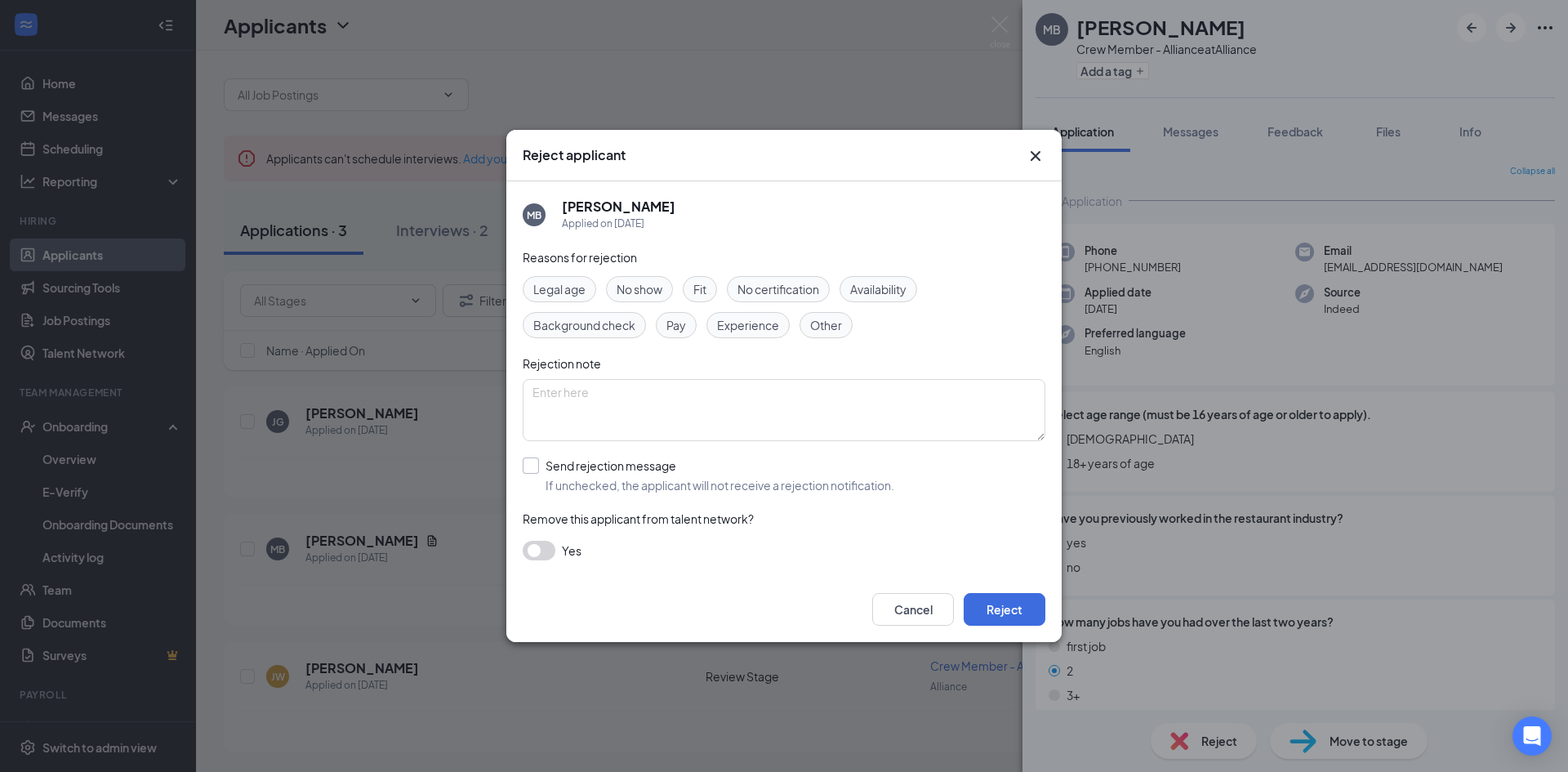
click at [524, 469] on input "Send rejection message If unchecked, the applicant will not receive a rejection…" at bounding box center [709, 475] width 371 height 36
checkbox input "true"
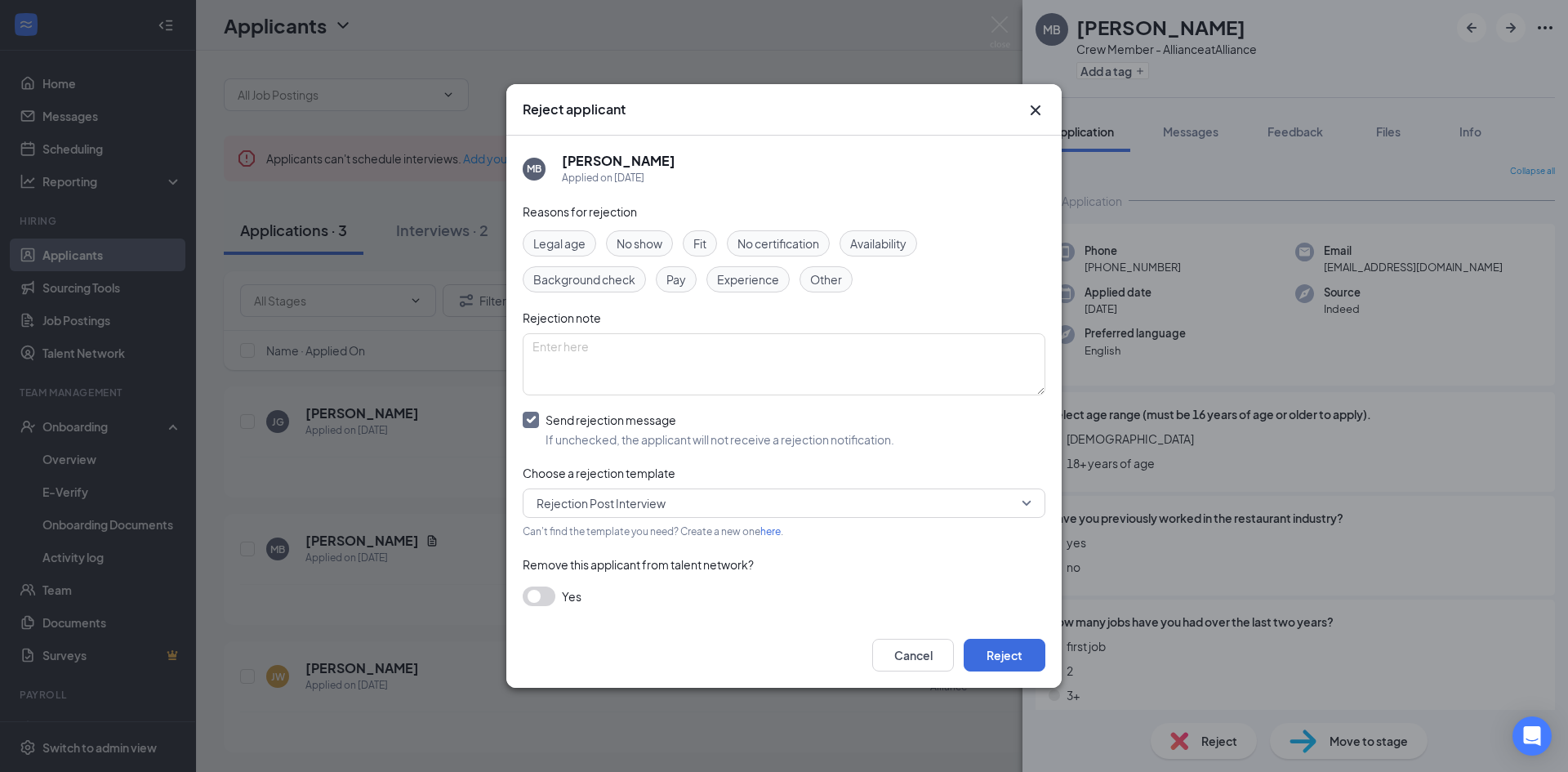
click at [627, 508] on span "Rejection Post Interview" at bounding box center [602, 503] width 129 height 25
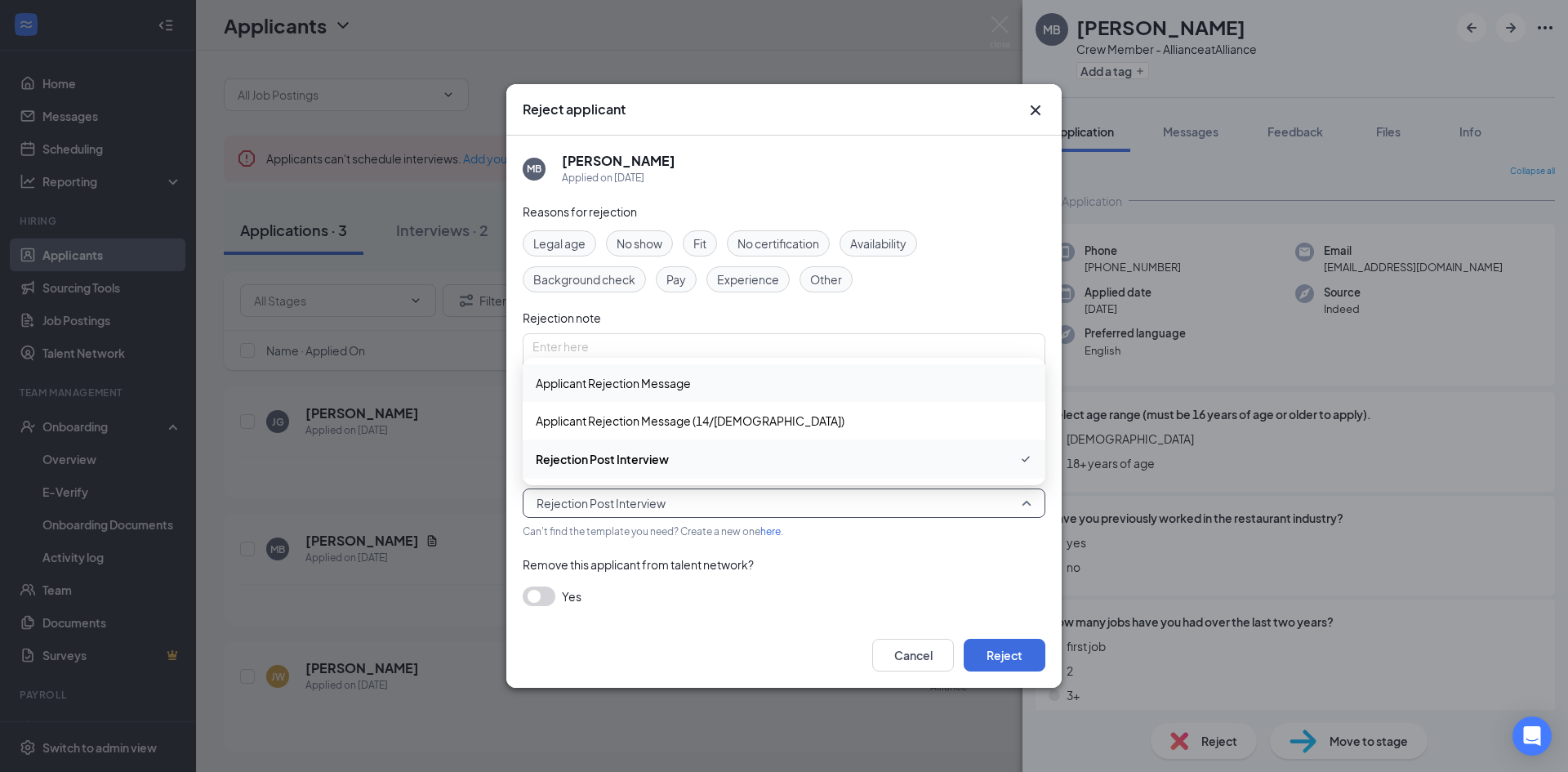
click at [665, 379] on span "Applicant Rejection Message" at bounding box center [613, 383] width 155 height 18
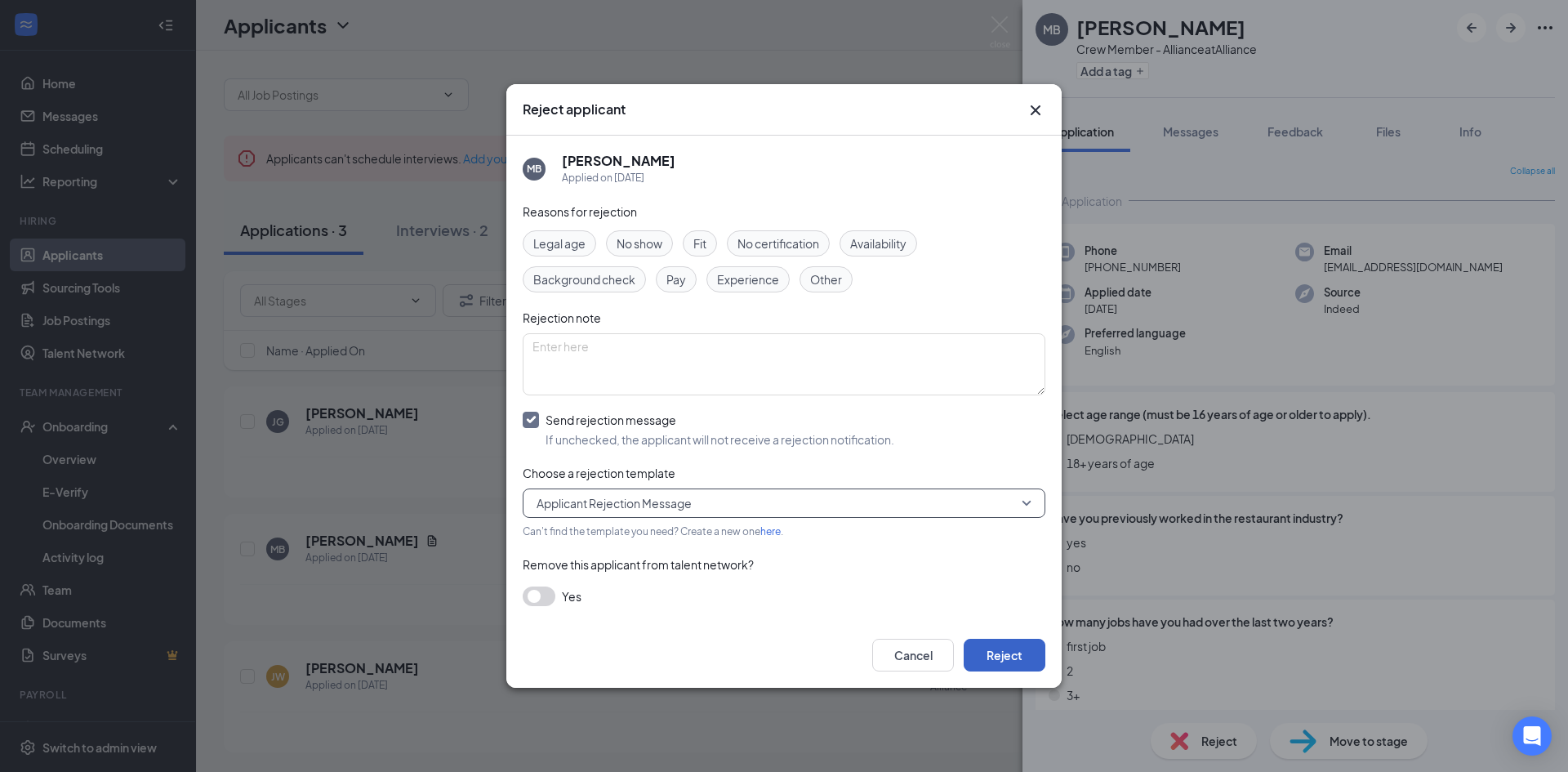
click at [1024, 653] on button "Reject" at bounding box center [1004, 655] width 82 height 32
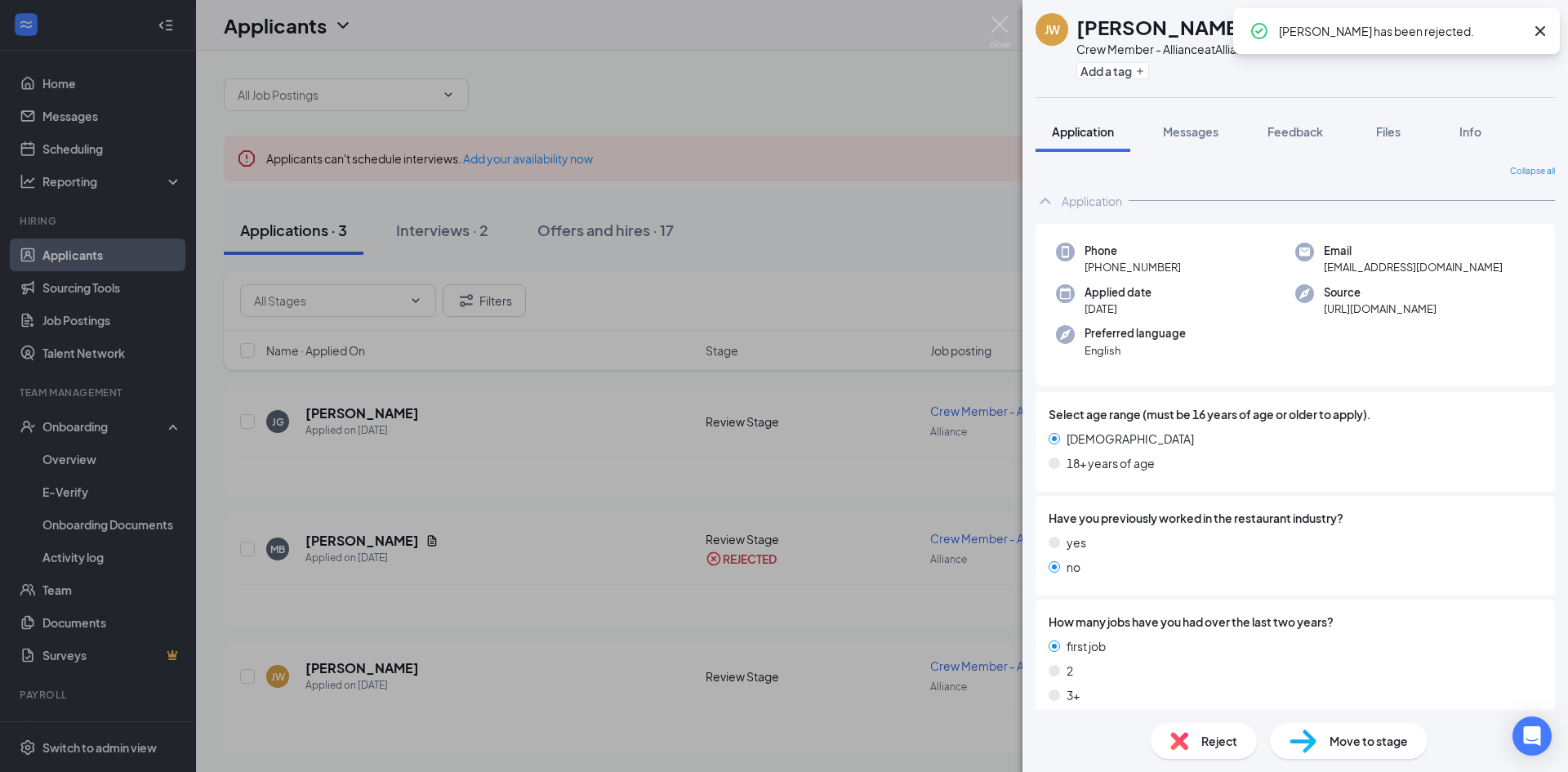
click at [337, 570] on div "[PERSON_NAME] [PERSON_NAME] Crew Member - Alliance at Alliance Add a tag Applic…" at bounding box center [784, 386] width 1568 height 772
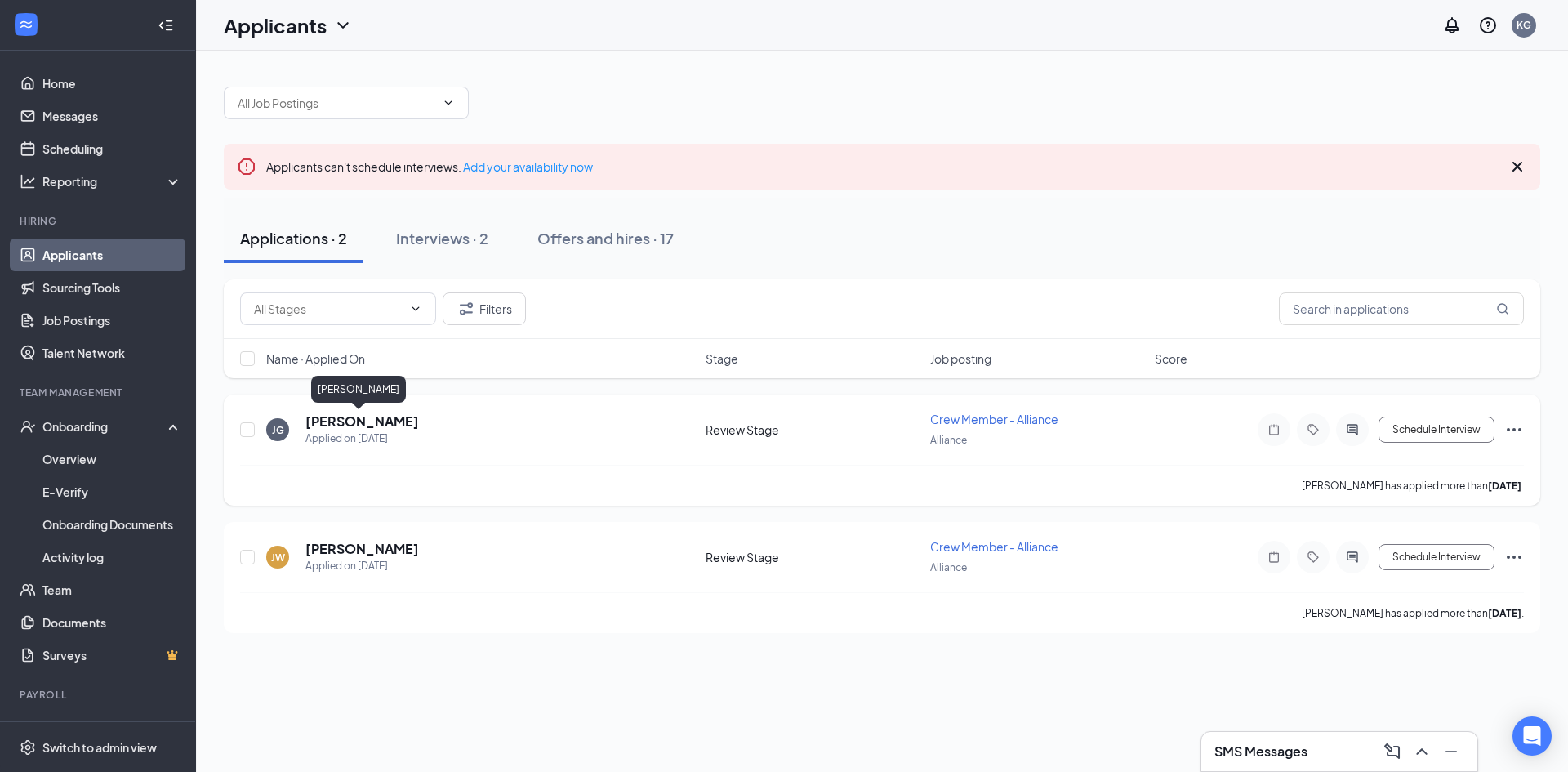
click at [338, 418] on h5 "[PERSON_NAME]" at bounding box center [362, 422] width 114 height 18
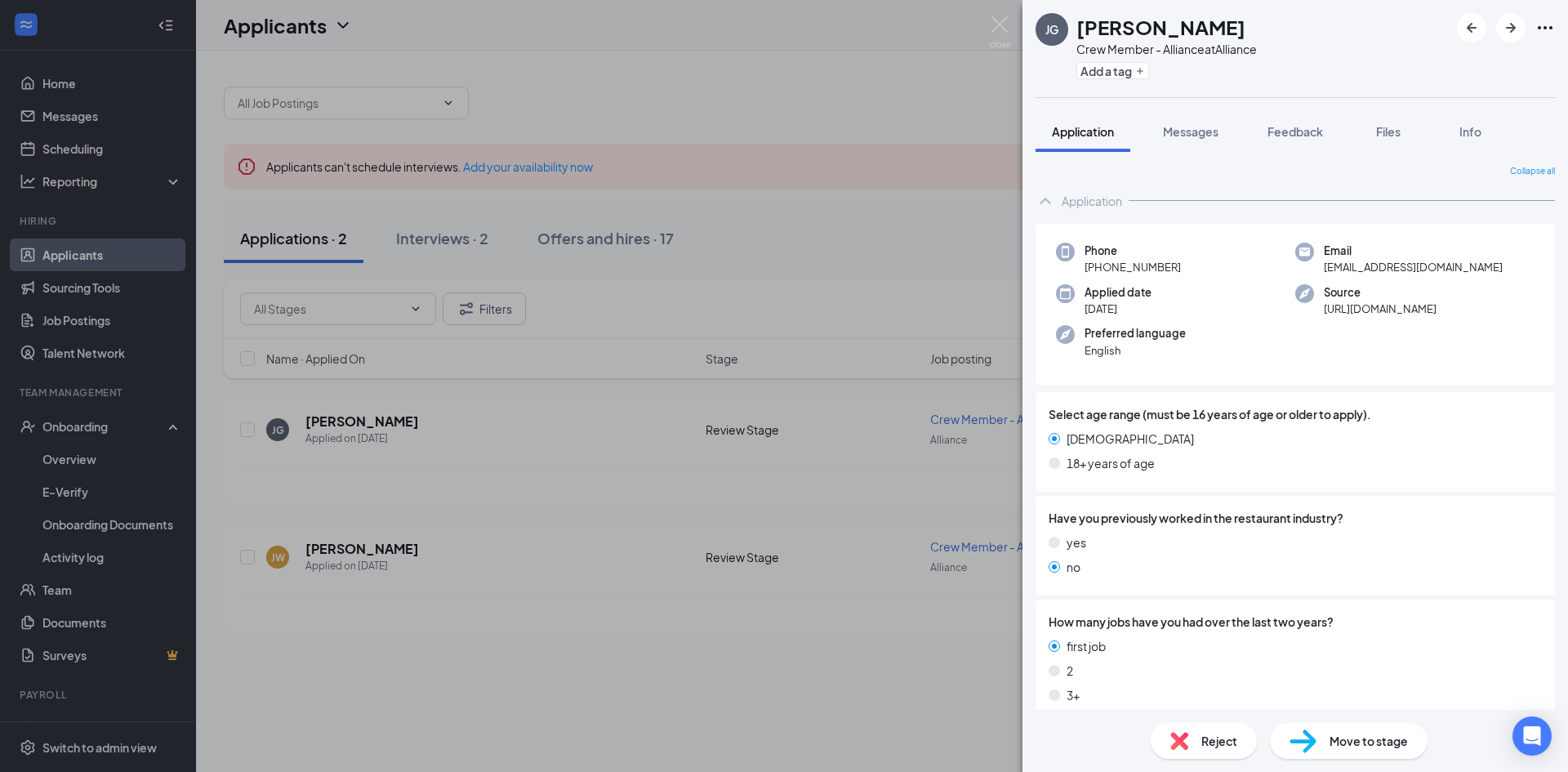
click at [1207, 738] on span "Reject" at bounding box center [1219, 741] width 36 height 18
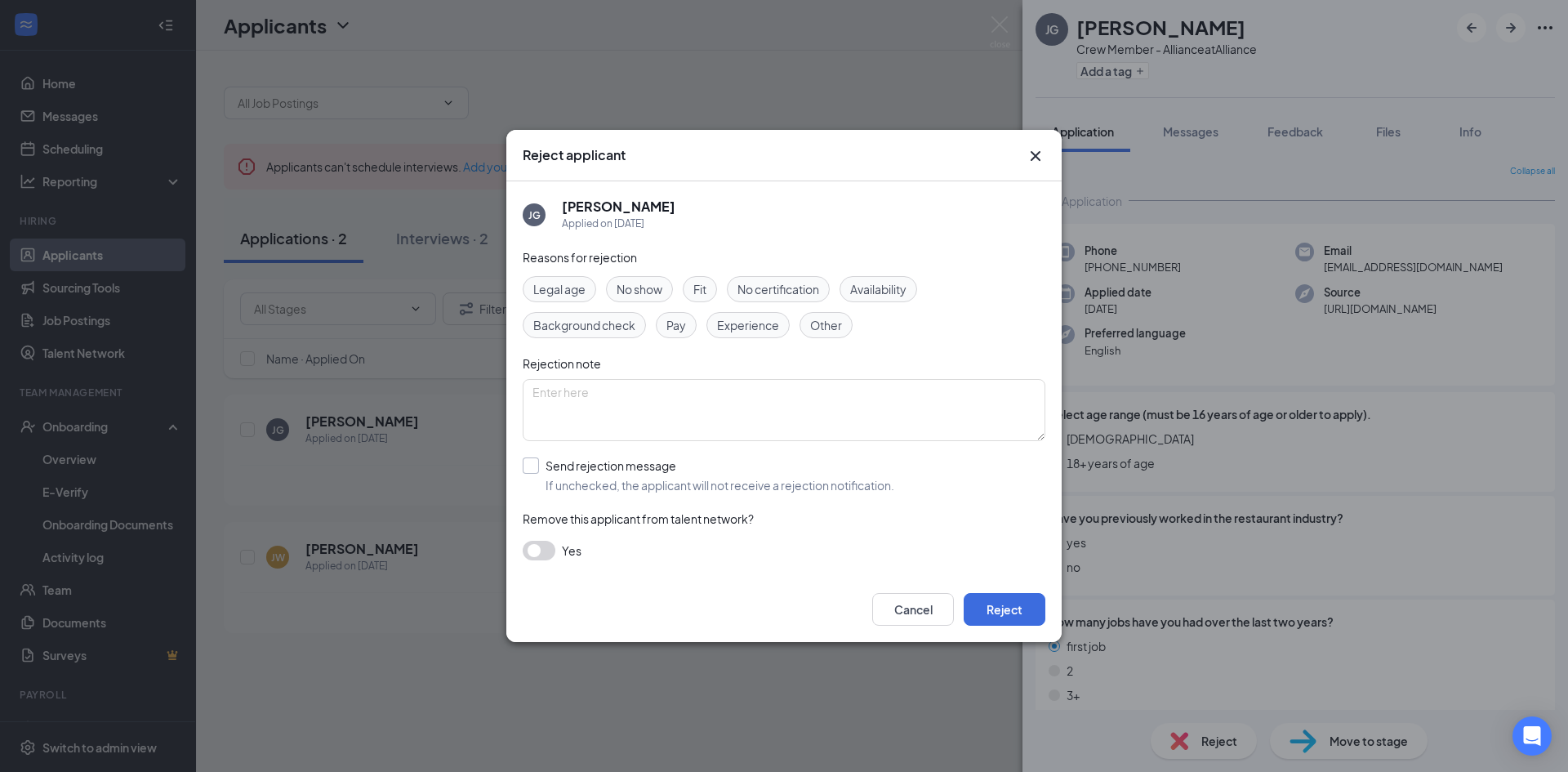
click at [537, 472] on input "Send rejection message If unchecked, the applicant will not receive a rejection…" at bounding box center [709, 475] width 371 height 36
checkbox input "true"
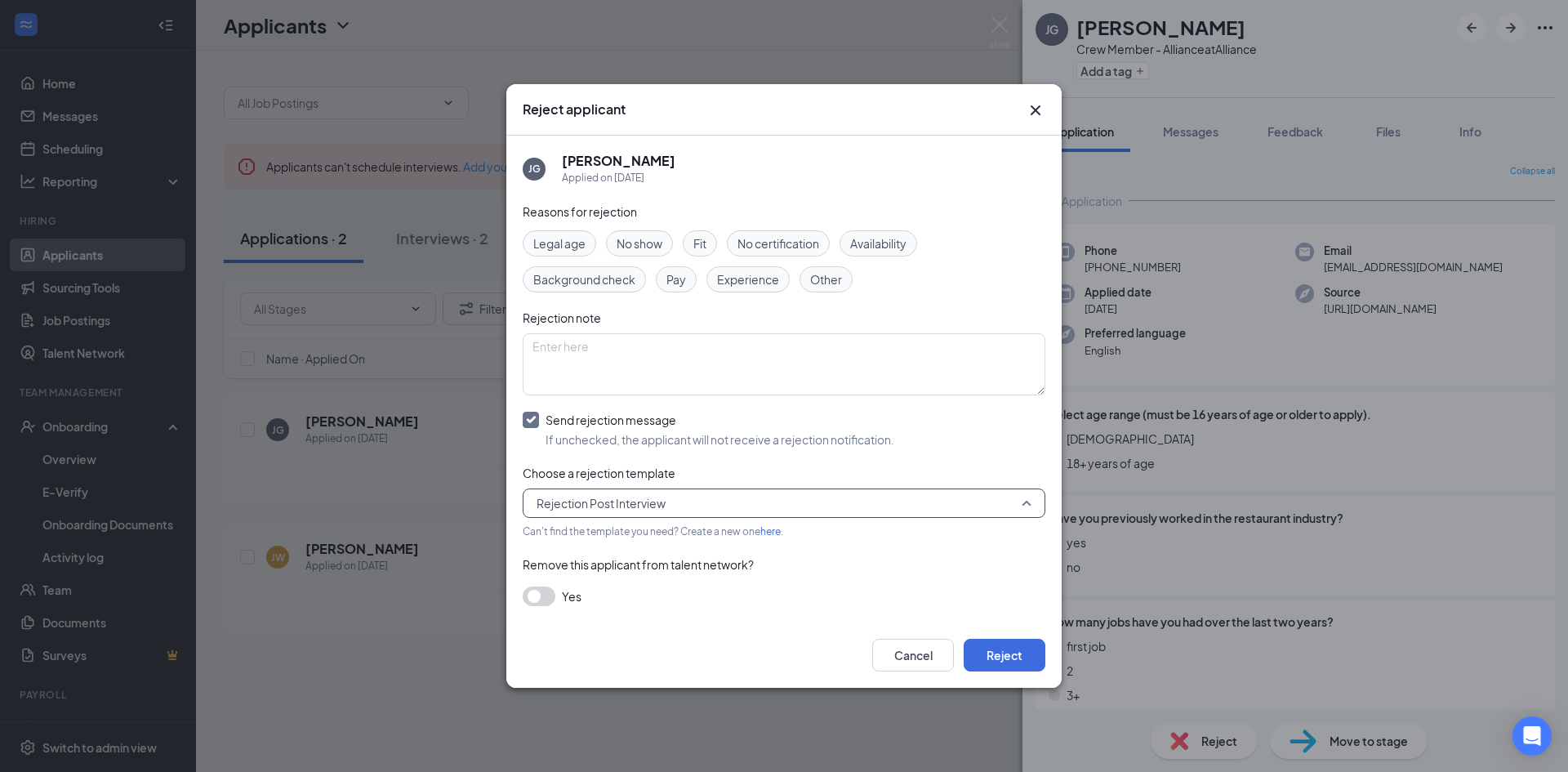
click at [651, 516] on input "search" at bounding box center [778, 503] width 491 height 28
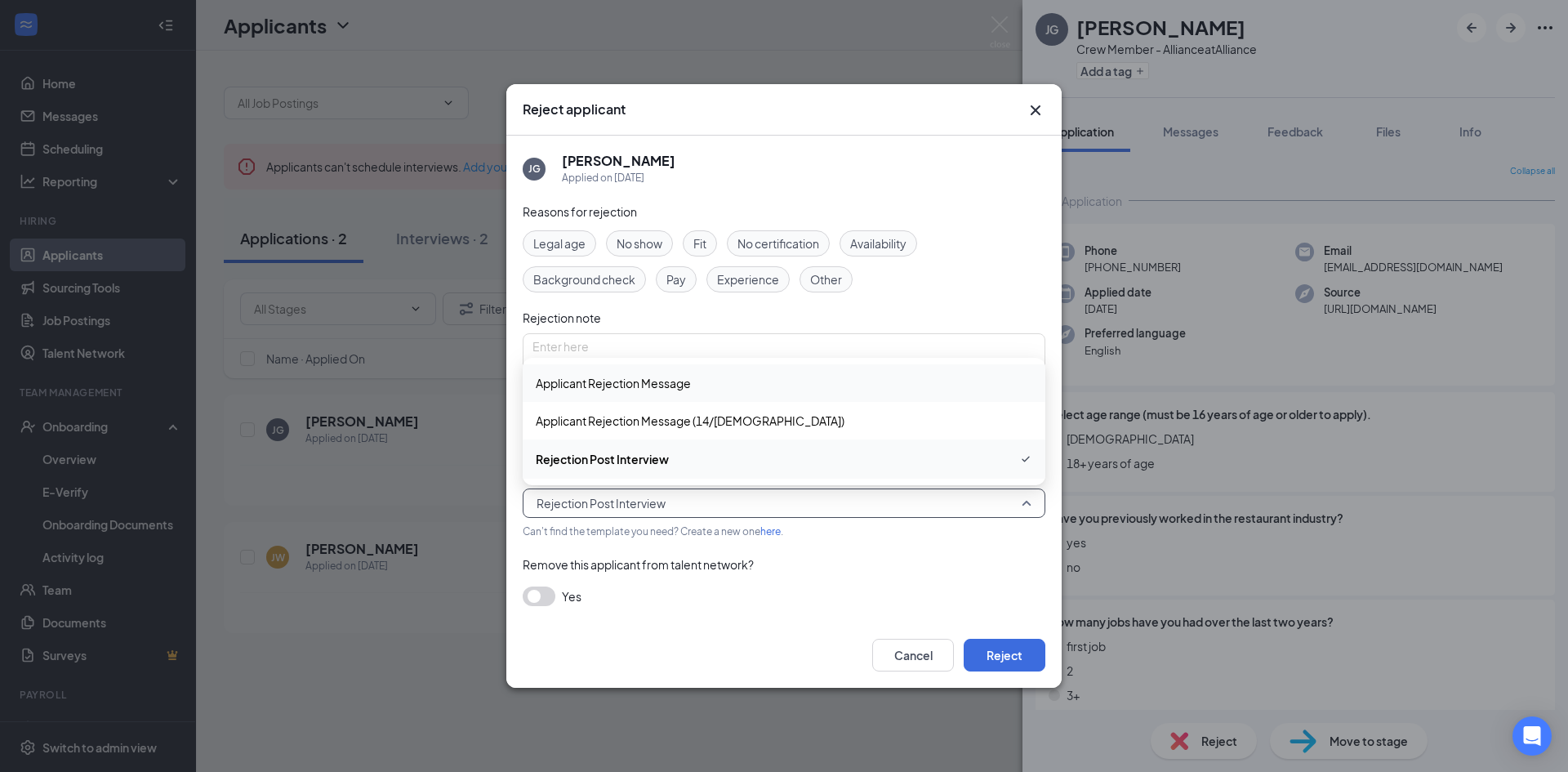
click at [670, 386] on span "Applicant Rejection Message" at bounding box center [613, 383] width 155 height 18
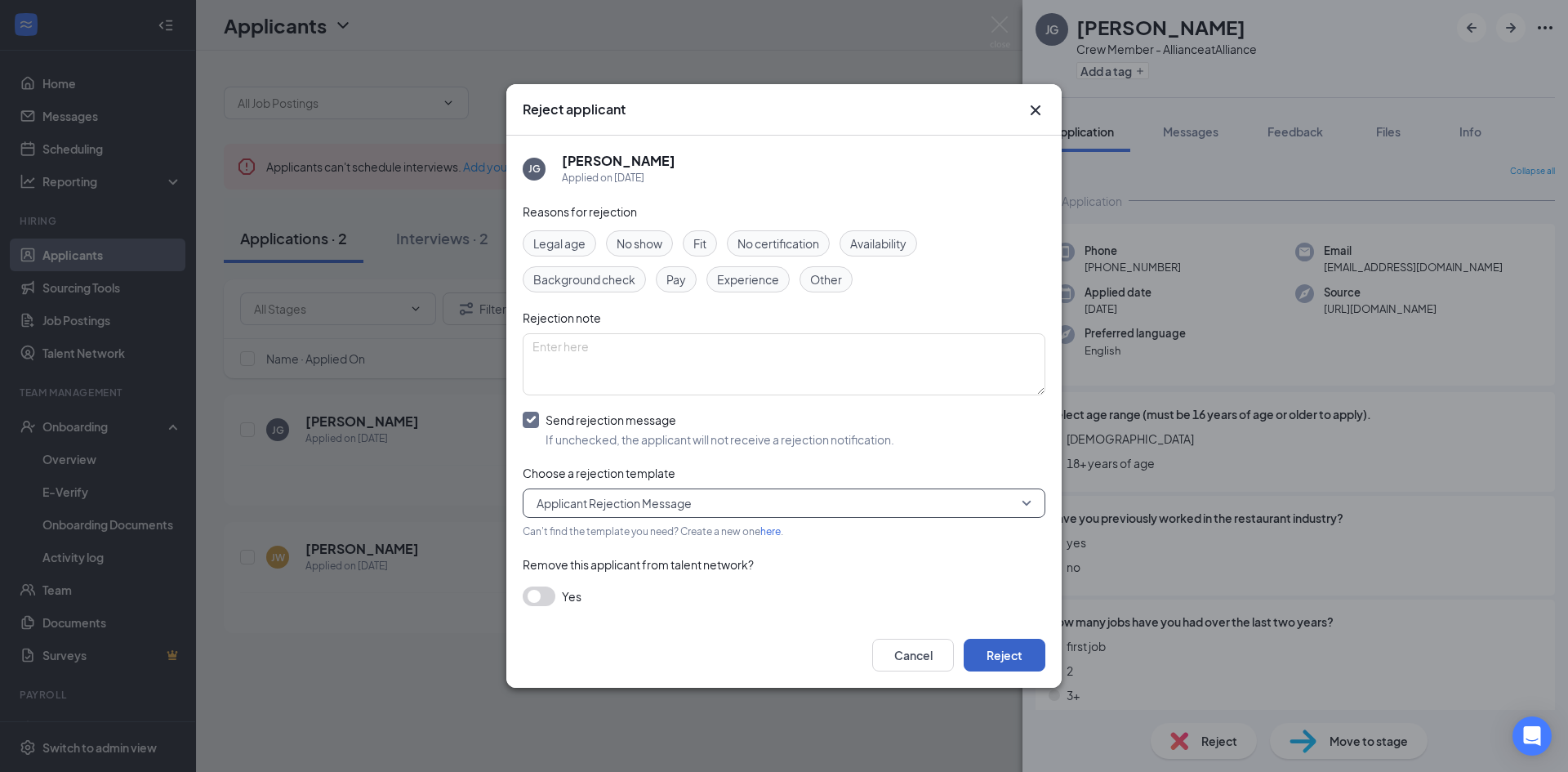
click at [1017, 666] on button "Reject" at bounding box center [1004, 655] width 82 height 32
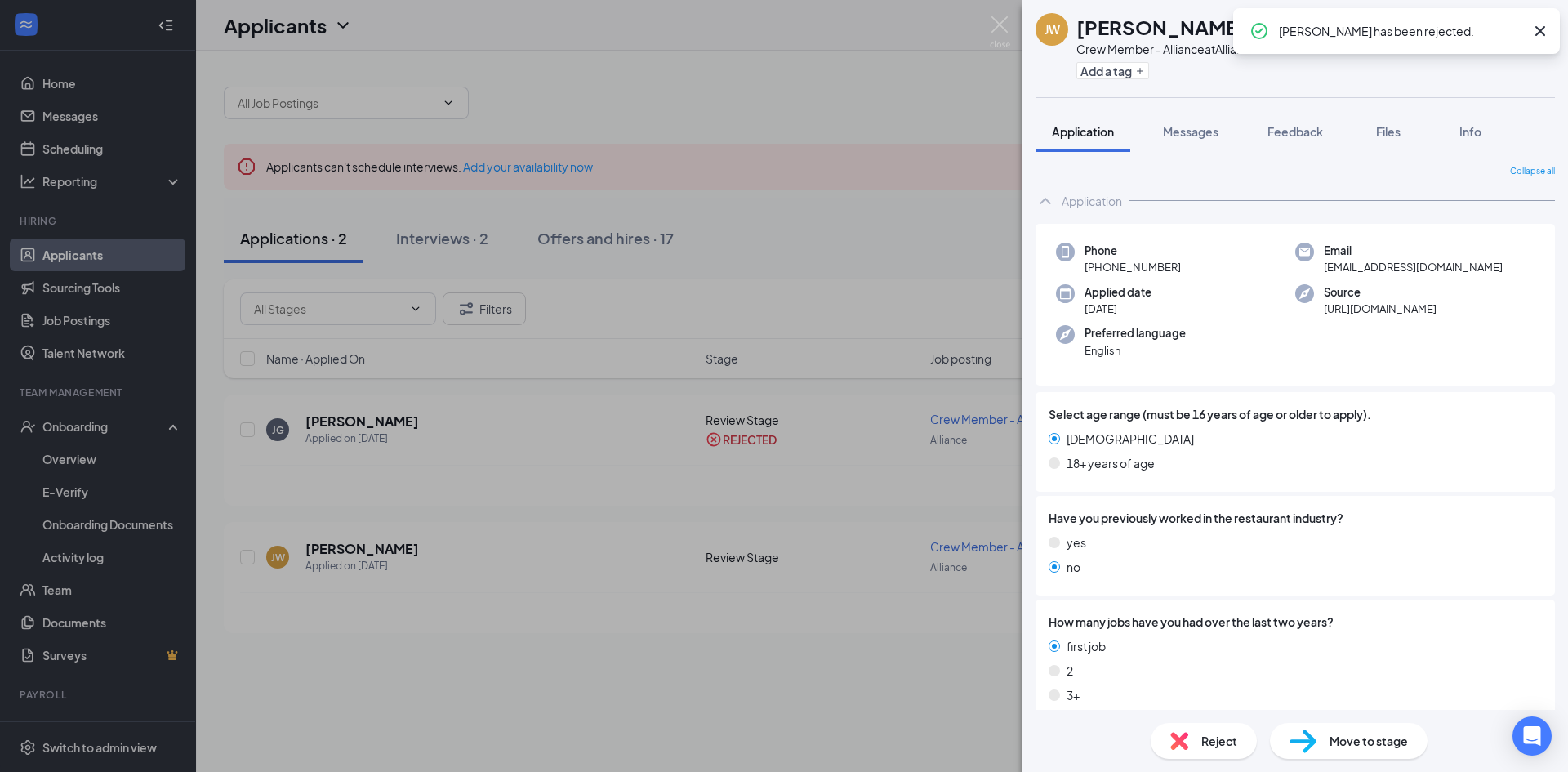
click at [863, 217] on div "[PERSON_NAME] [PERSON_NAME] Crew Member - Alliance at Alliance Add a tag Applic…" at bounding box center [784, 386] width 1568 height 772
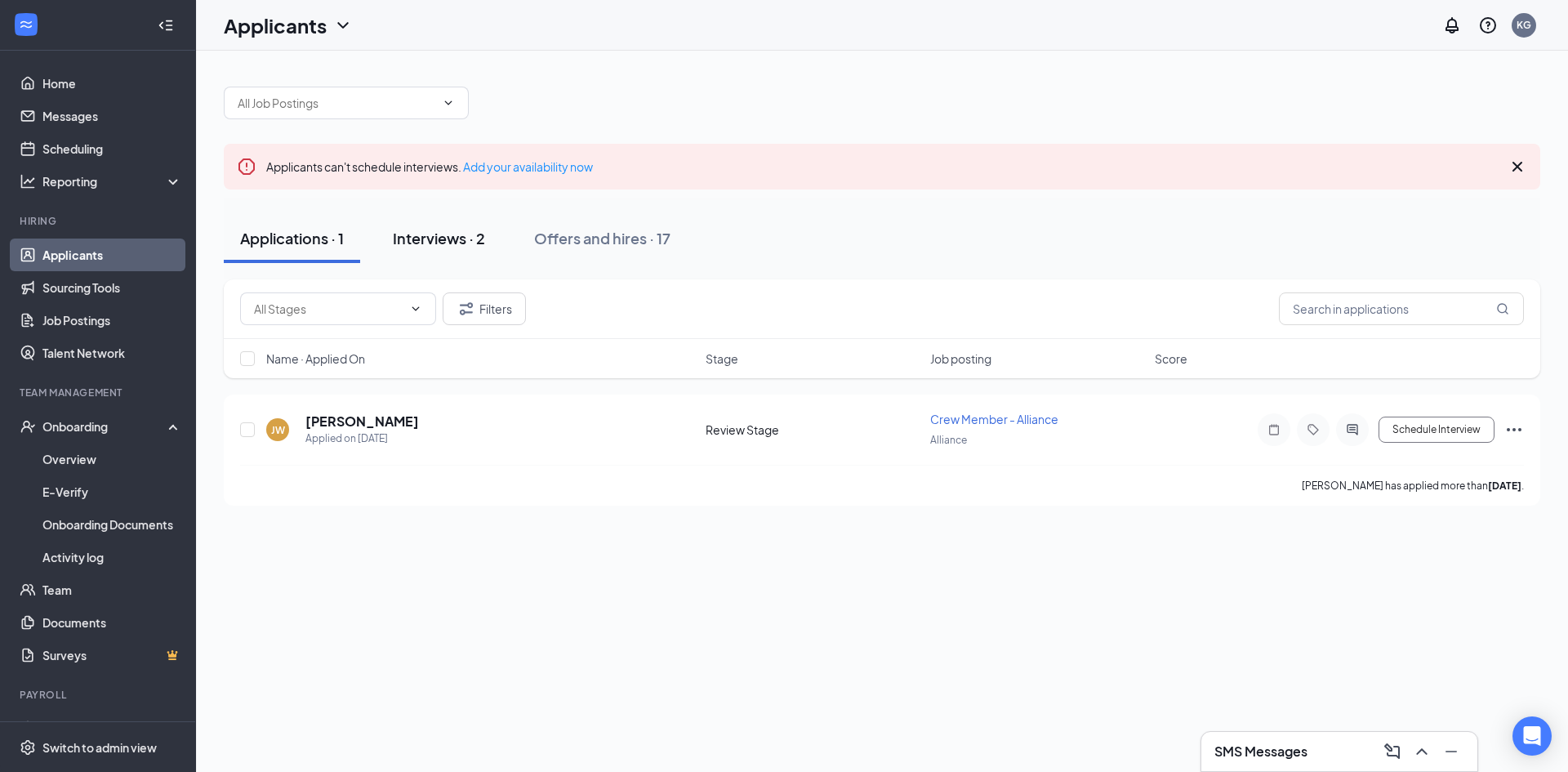
click at [454, 244] on div "Interviews · 2" at bounding box center [438, 238] width 92 height 21
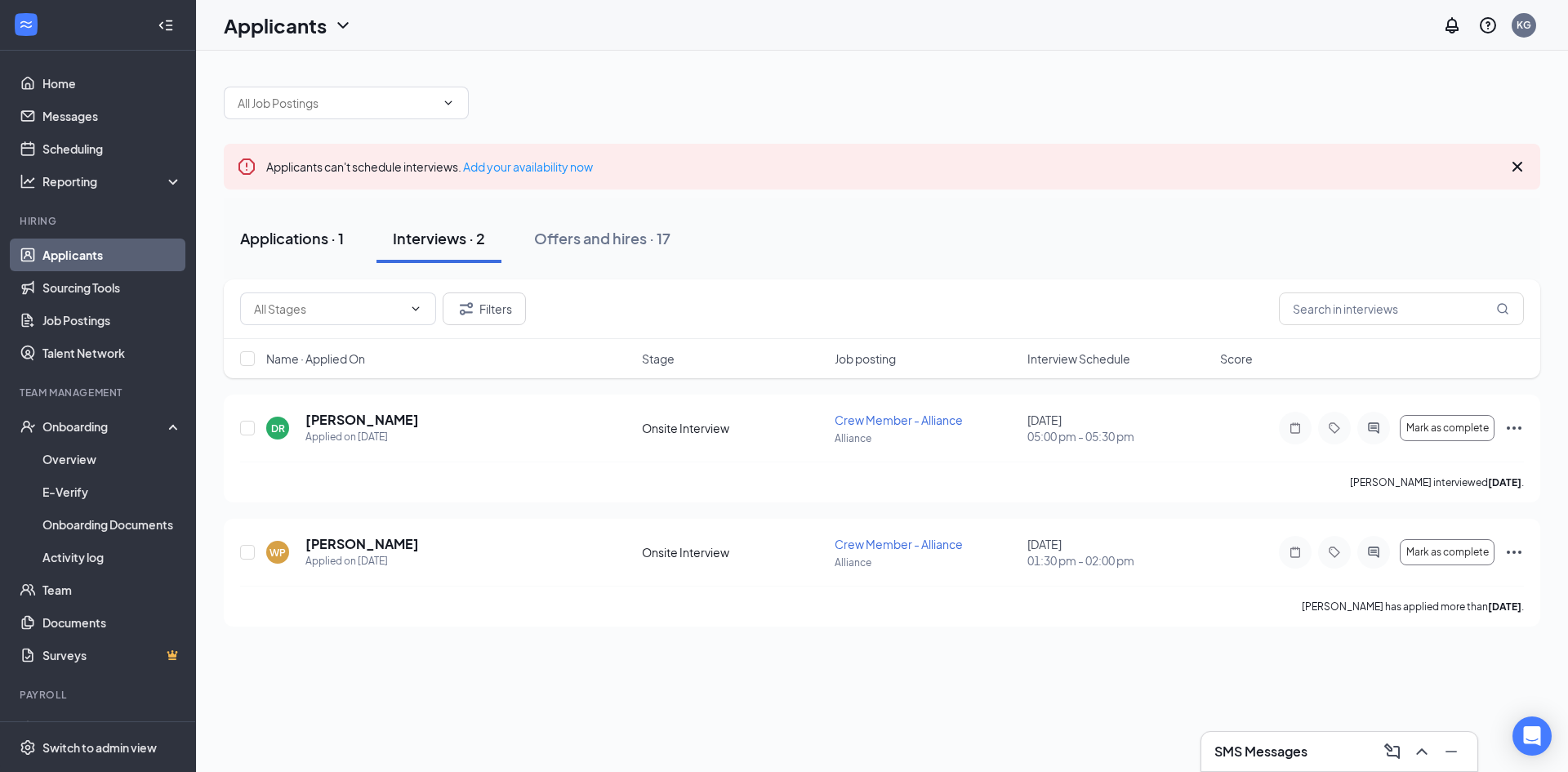
click at [312, 235] on div "Applications · 1" at bounding box center [292, 238] width 104 height 21
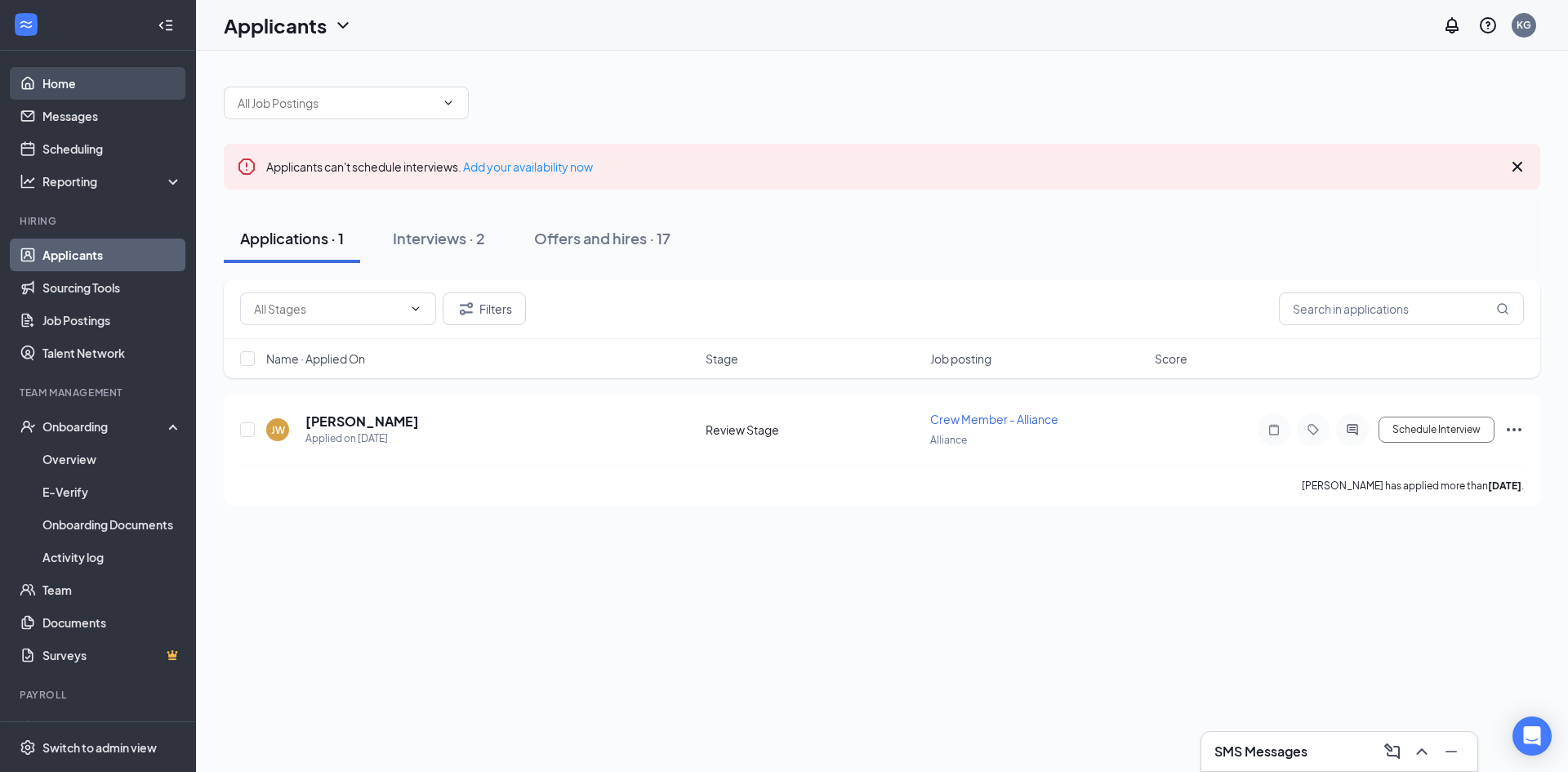
click at [106, 86] on link "Home" at bounding box center [112, 83] width 140 height 32
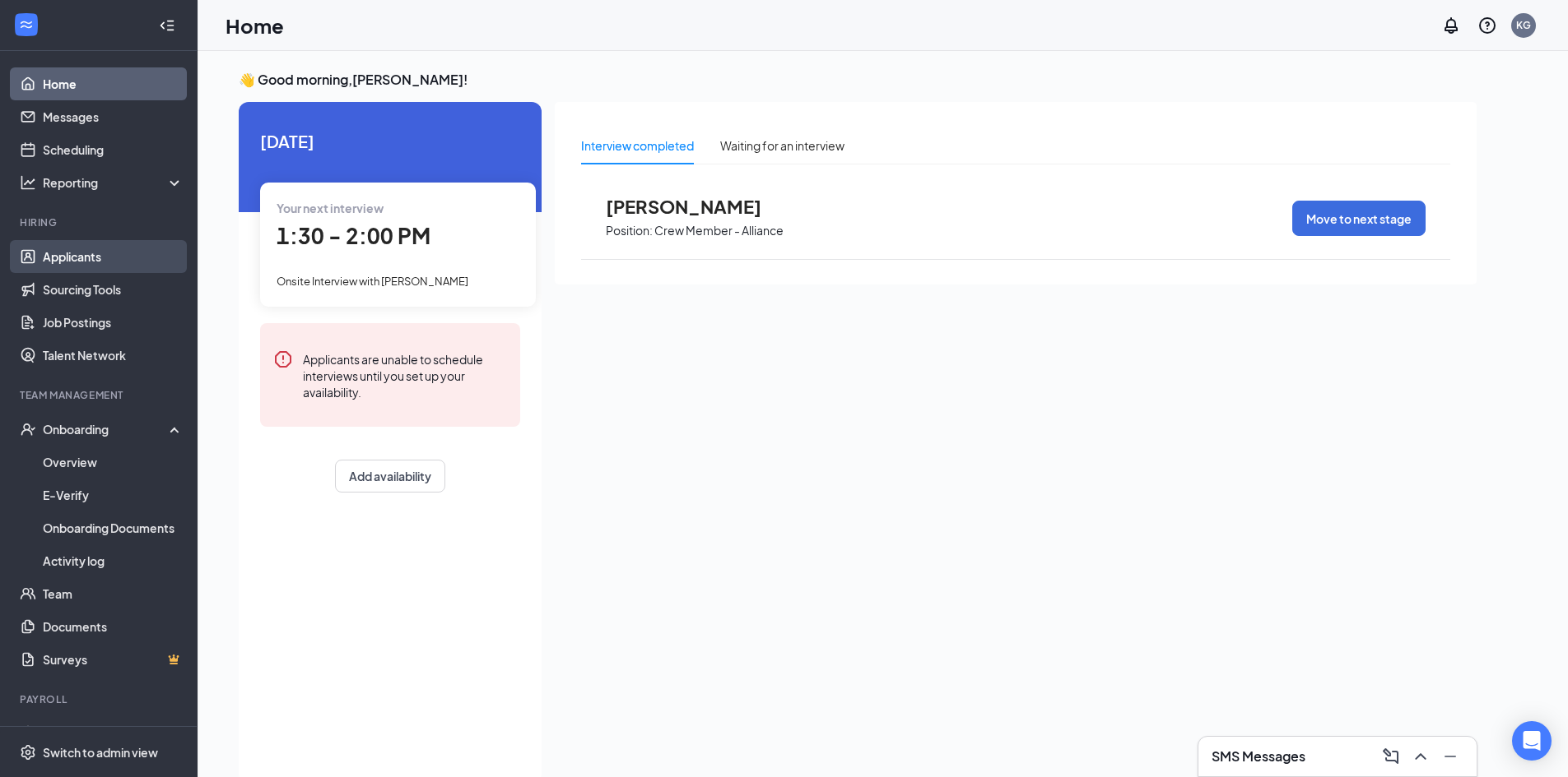
click at [127, 241] on link "Applicants" at bounding box center [113, 256] width 141 height 33
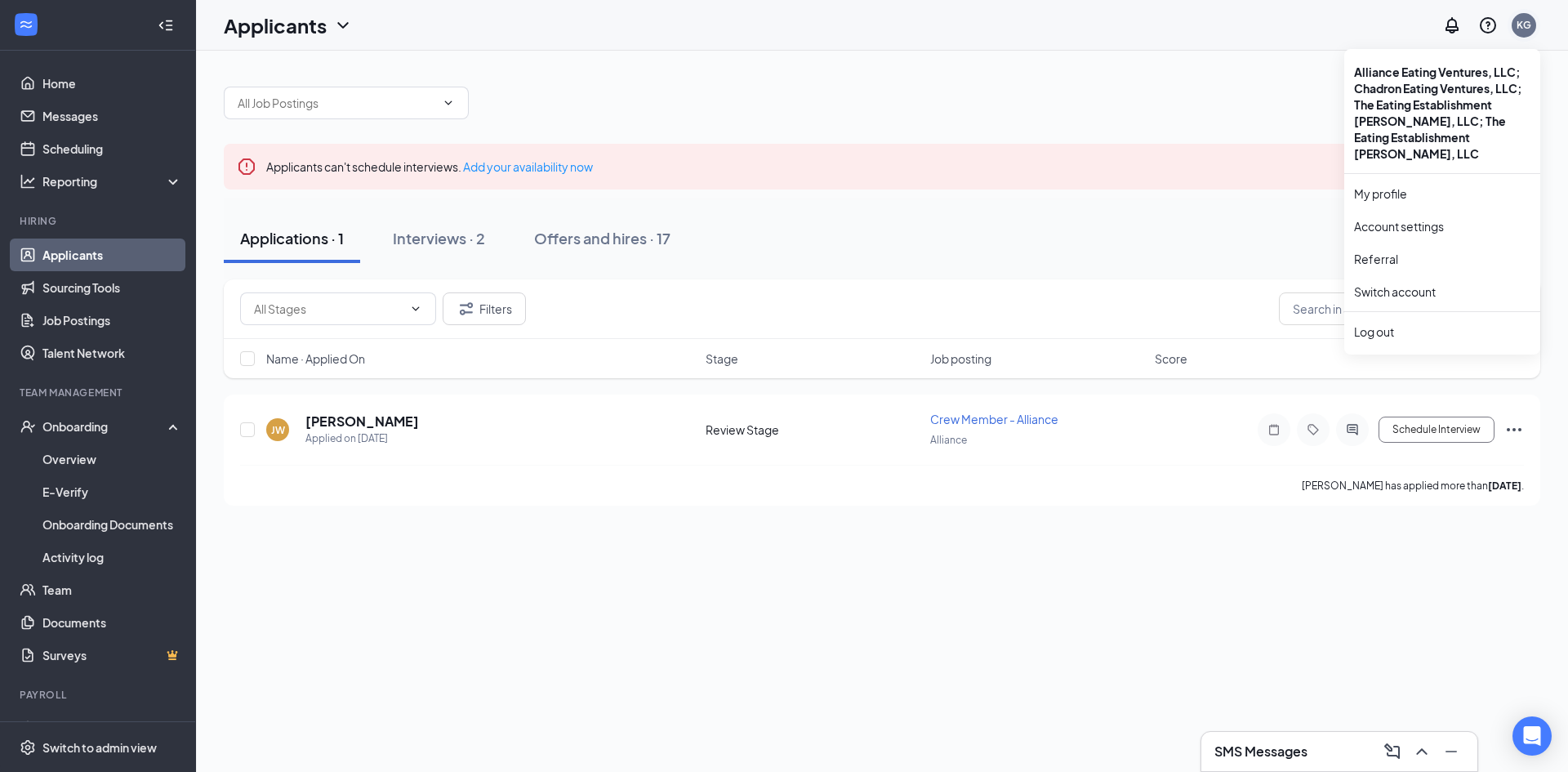
click at [1532, 23] on div "KG" at bounding box center [1524, 26] width 25 height 25
click at [1369, 323] on div "Log out" at bounding box center [1442, 332] width 177 height 17
